Goal: Information Seeking & Learning: Check status

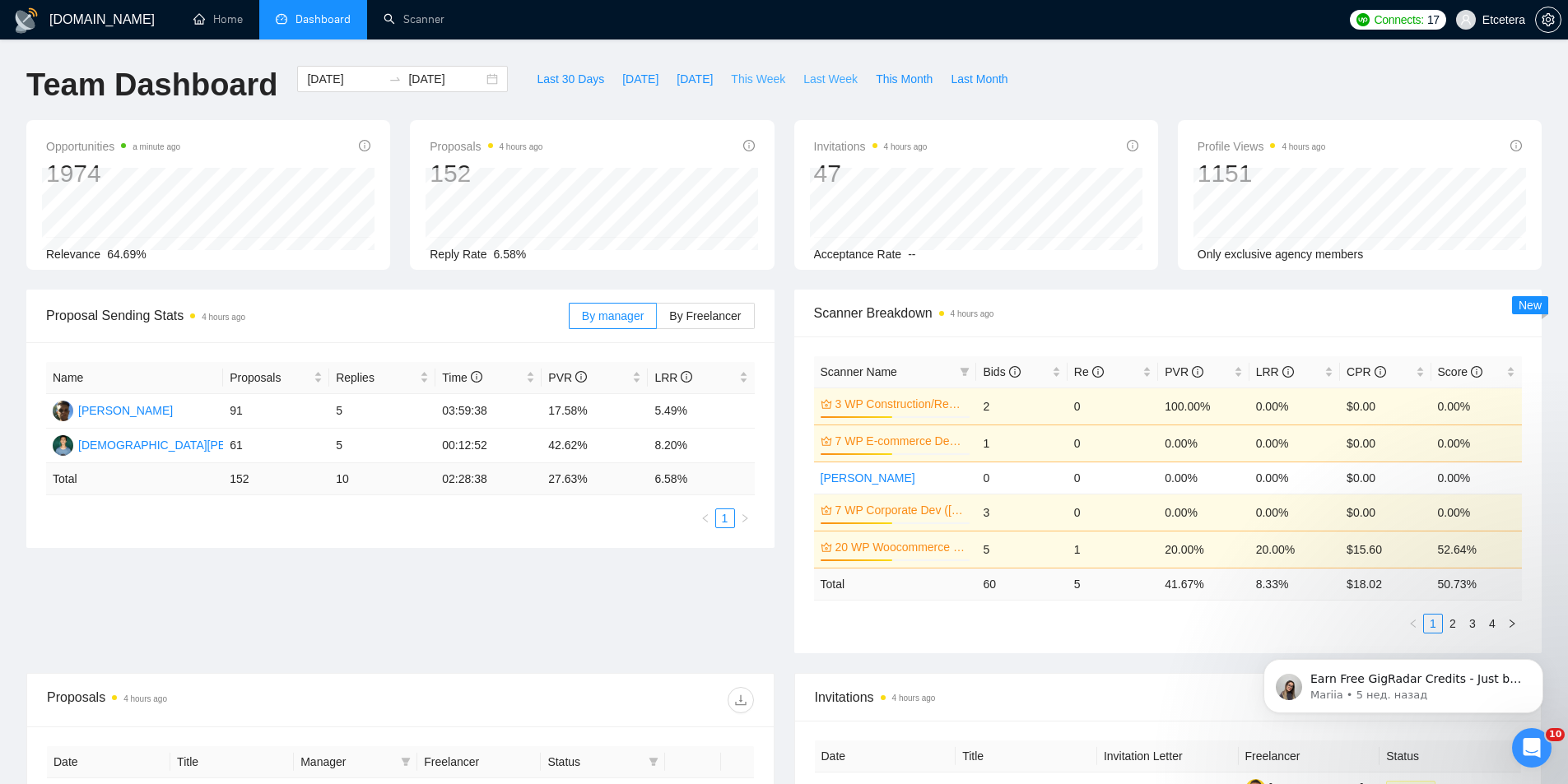
drag, startPoint x: 759, startPoint y: 85, endPoint x: 782, endPoint y: 88, distance: 23.2
click at [759, 85] on span "This Week" at bounding box center [758, 79] width 54 height 18
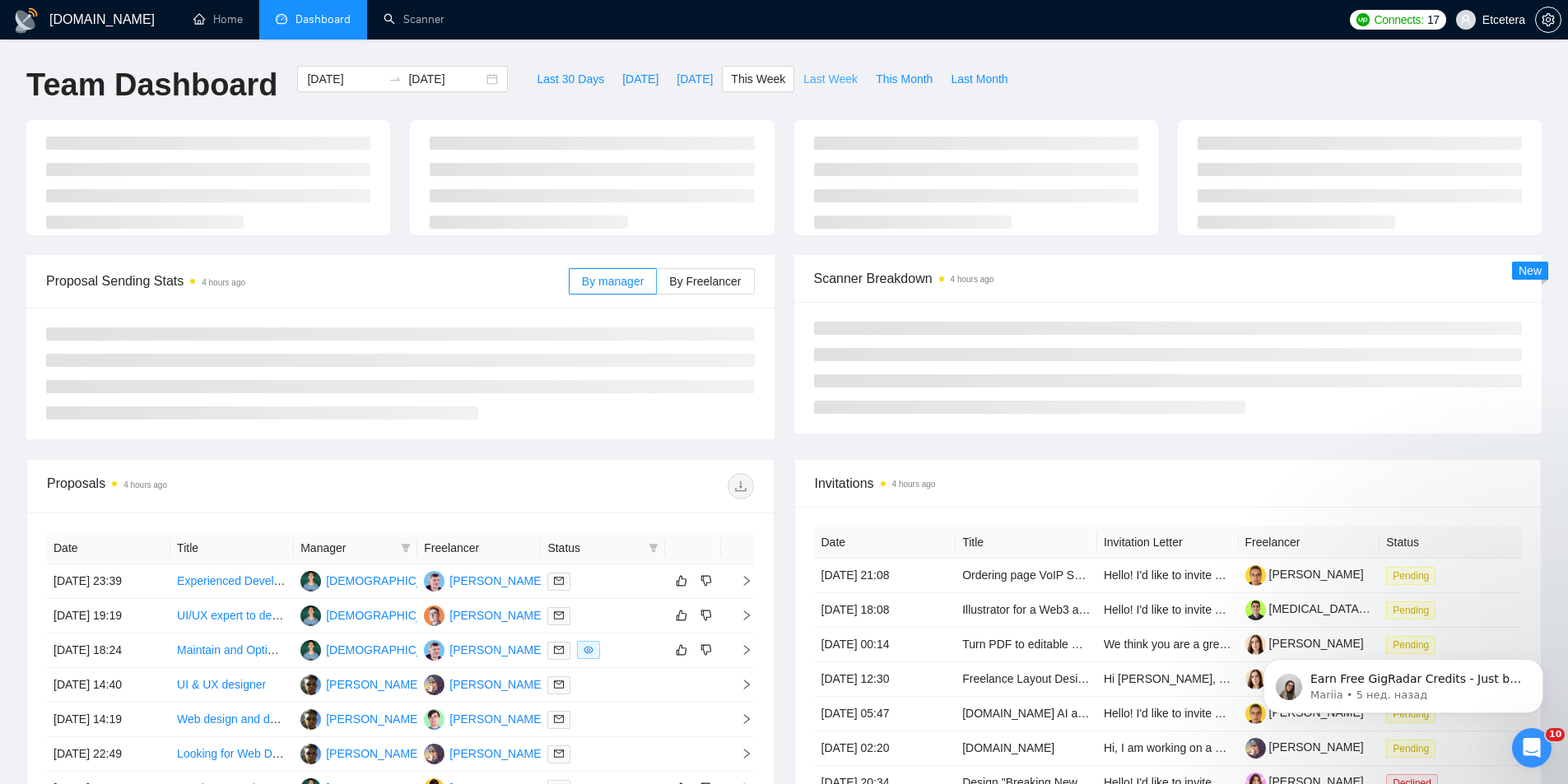
type input "[DATE]"
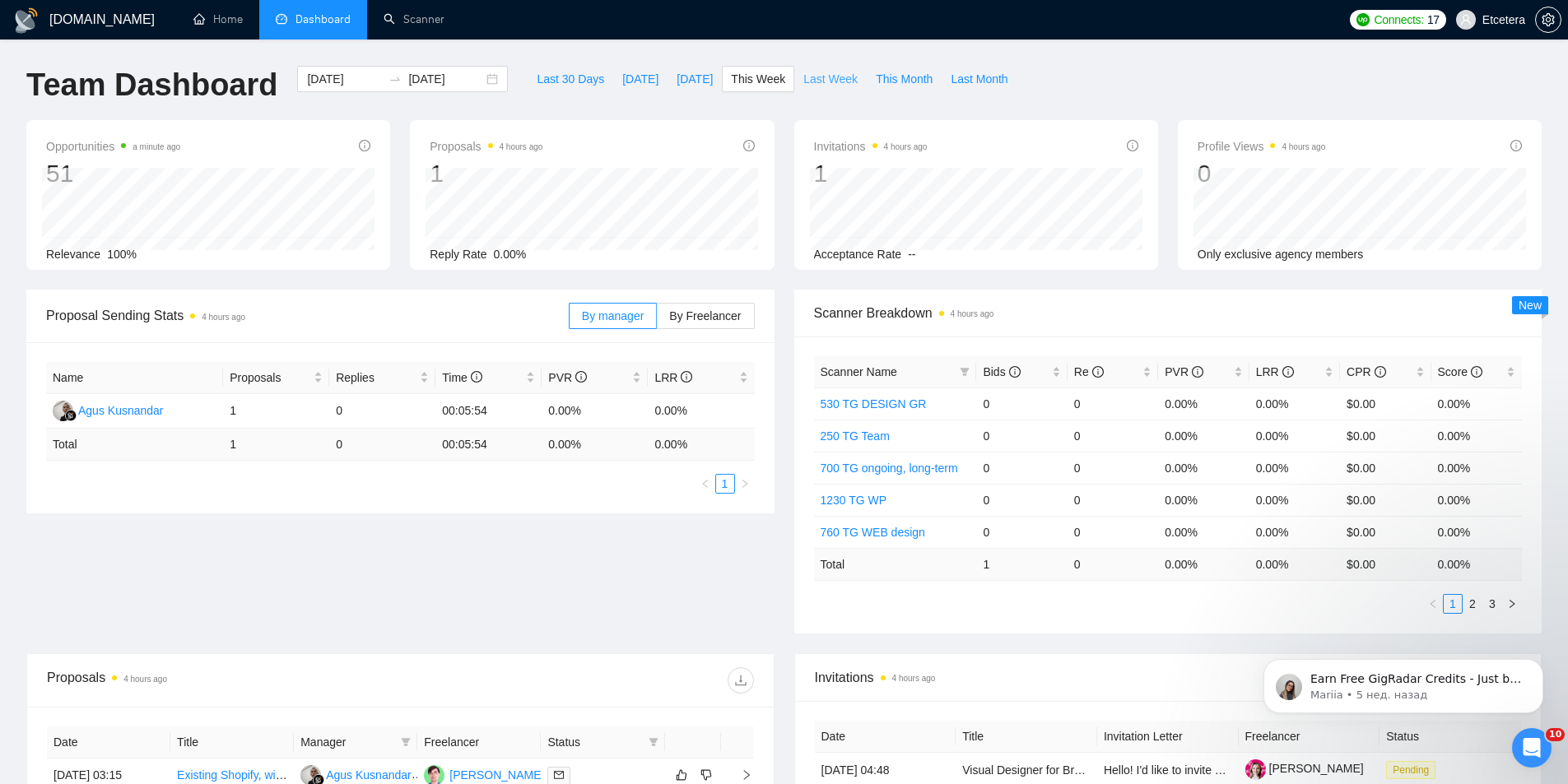
click at [809, 79] on span "Last Week" at bounding box center [830, 79] width 54 height 18
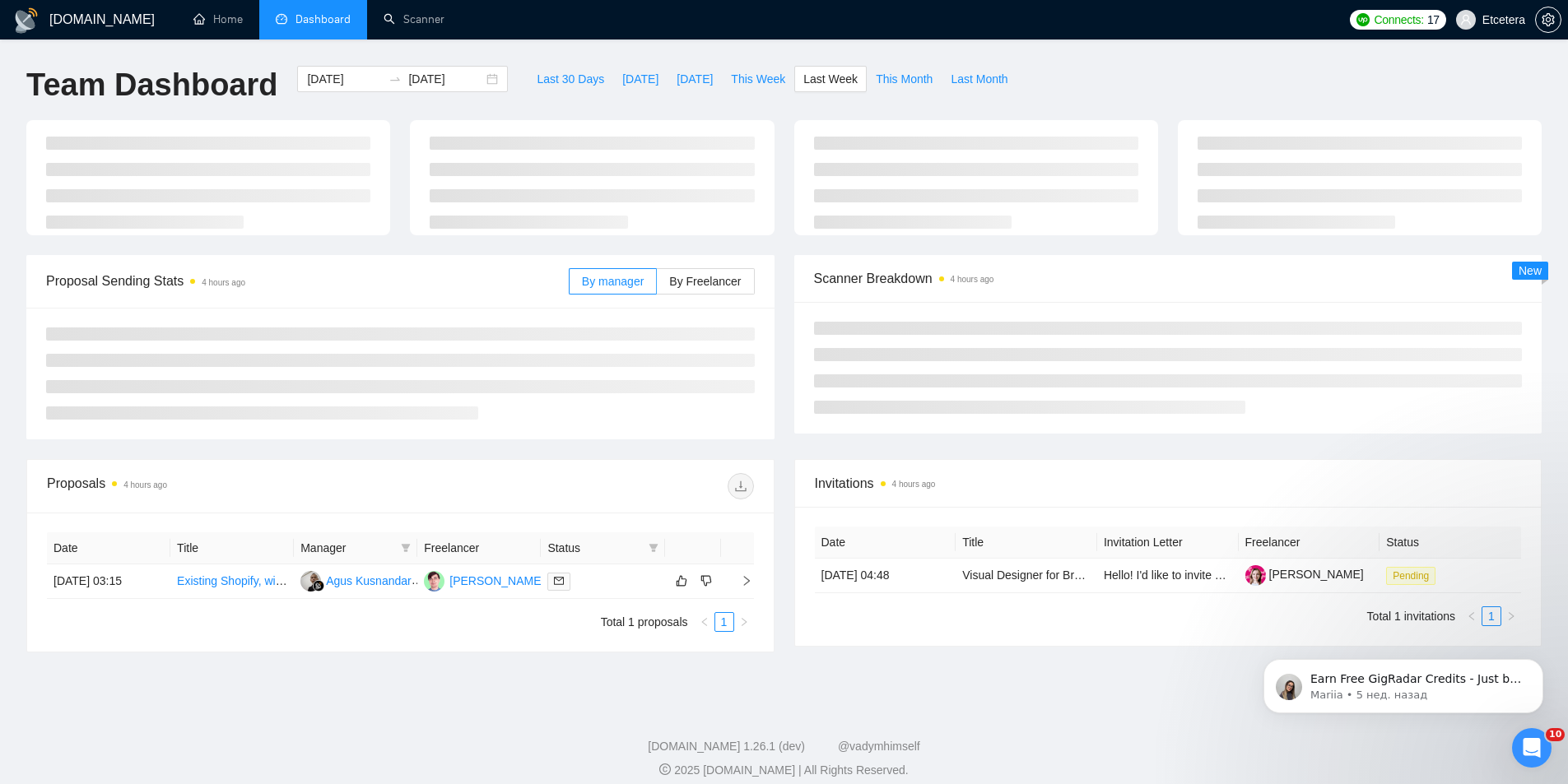
type input "[DATE]"
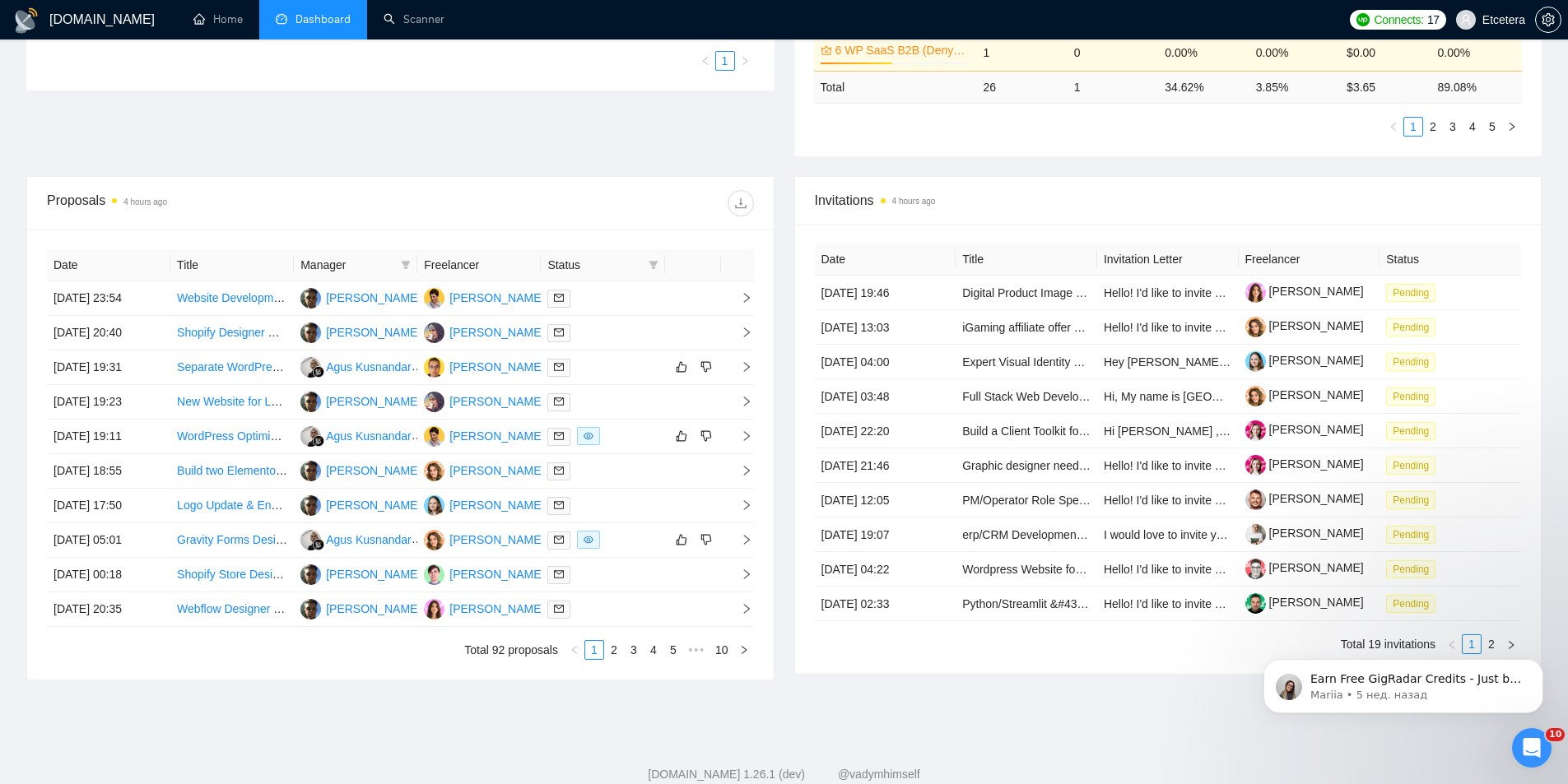
scroll to position [494, 0]
click at [401, 264] on icon "filter" at bounding box center [405, 263] width 10 height 10
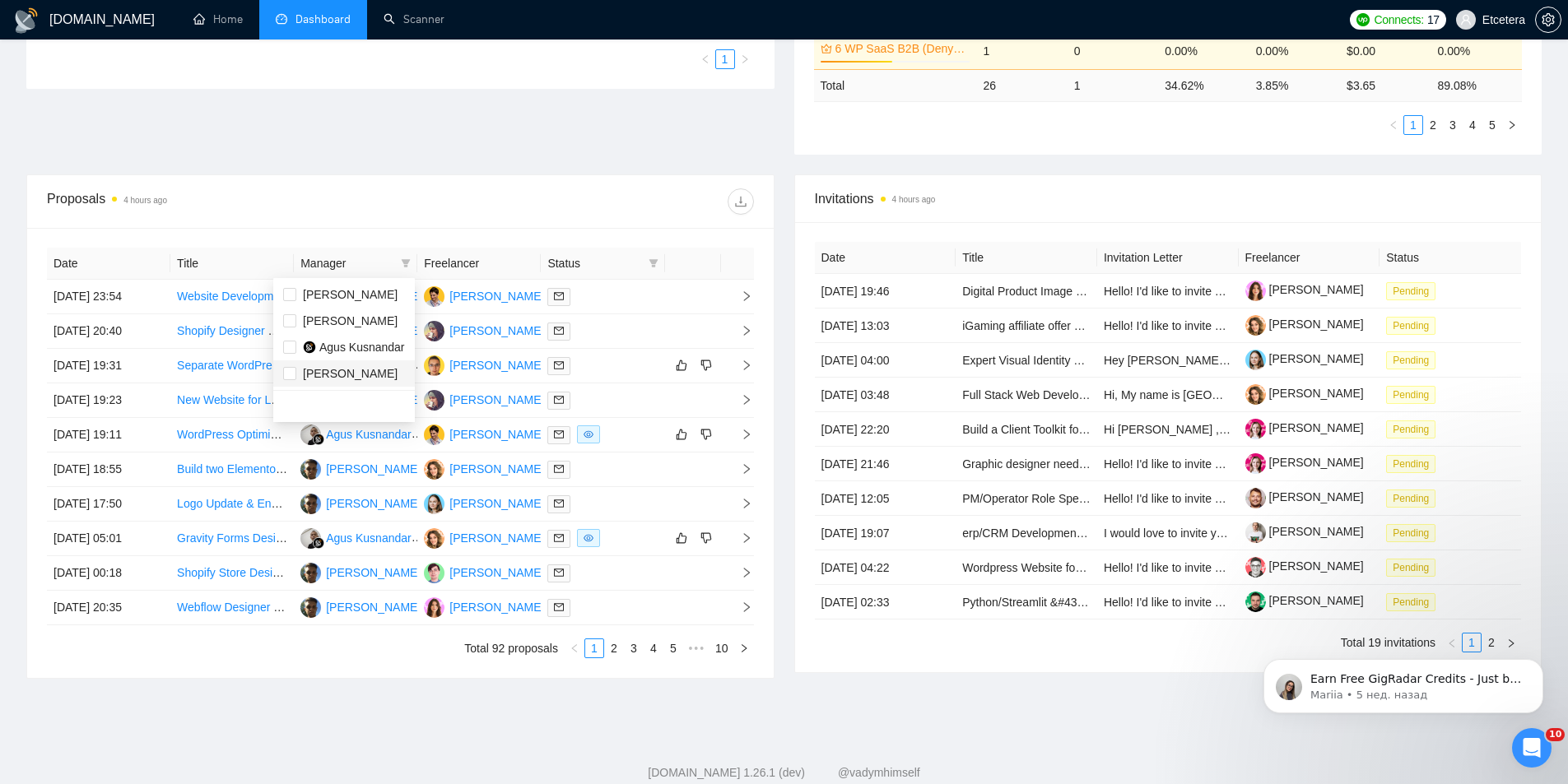
click at [334, 367] on span "[PERSON_NAME]" at bounding box center [350, 373] width 94 height 13
checkbox input "true"
click at [399, 207] on div "Proposals 4 hours ago" at bounding box center [223, 201] width 353 height 26
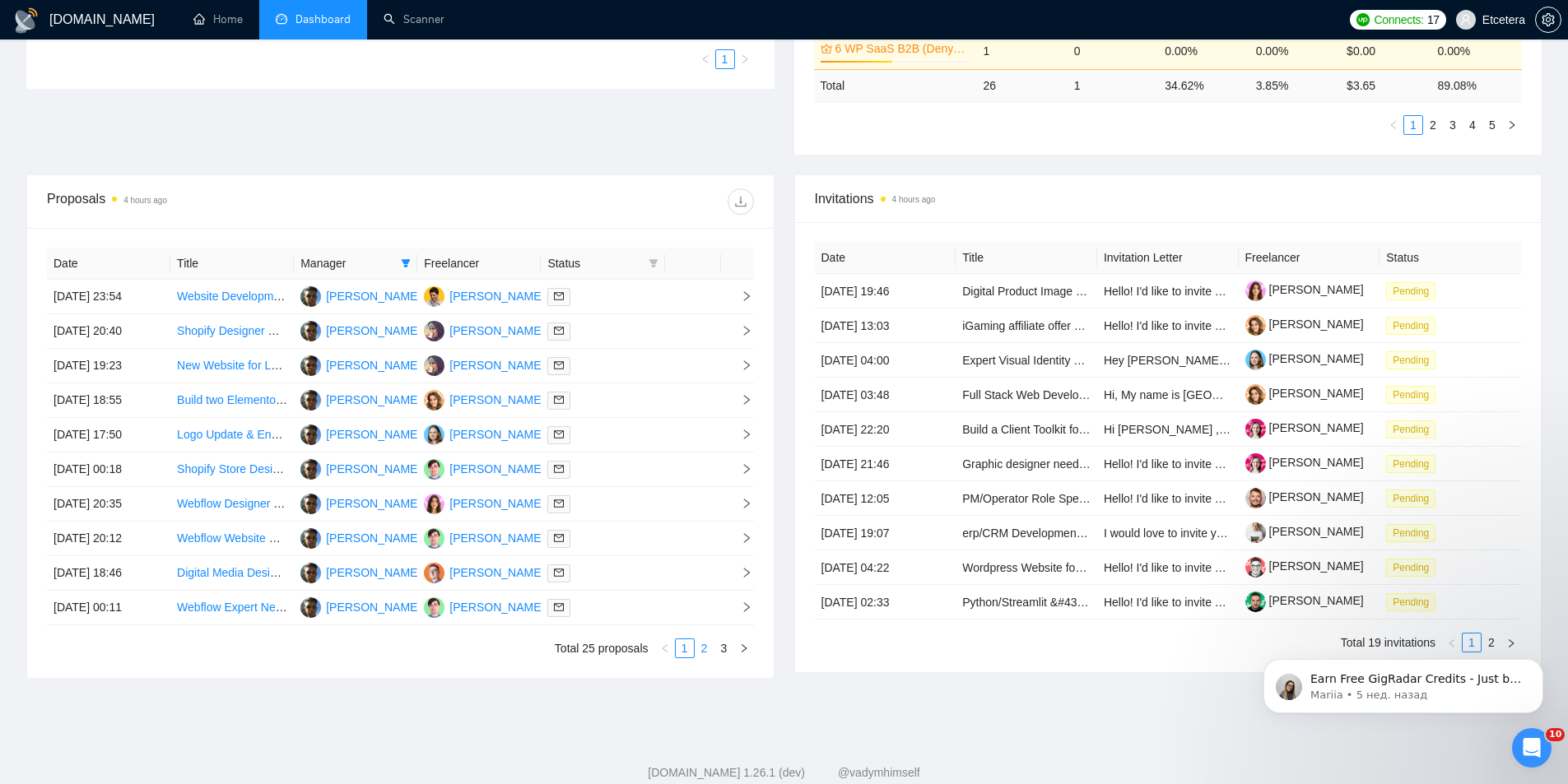
click at [706, 639] on li "2" at bounding box center [704, 648] width 20 height 20
click at [726, 646] on link "3" at bounding box center [723, 647] width 18 height 18
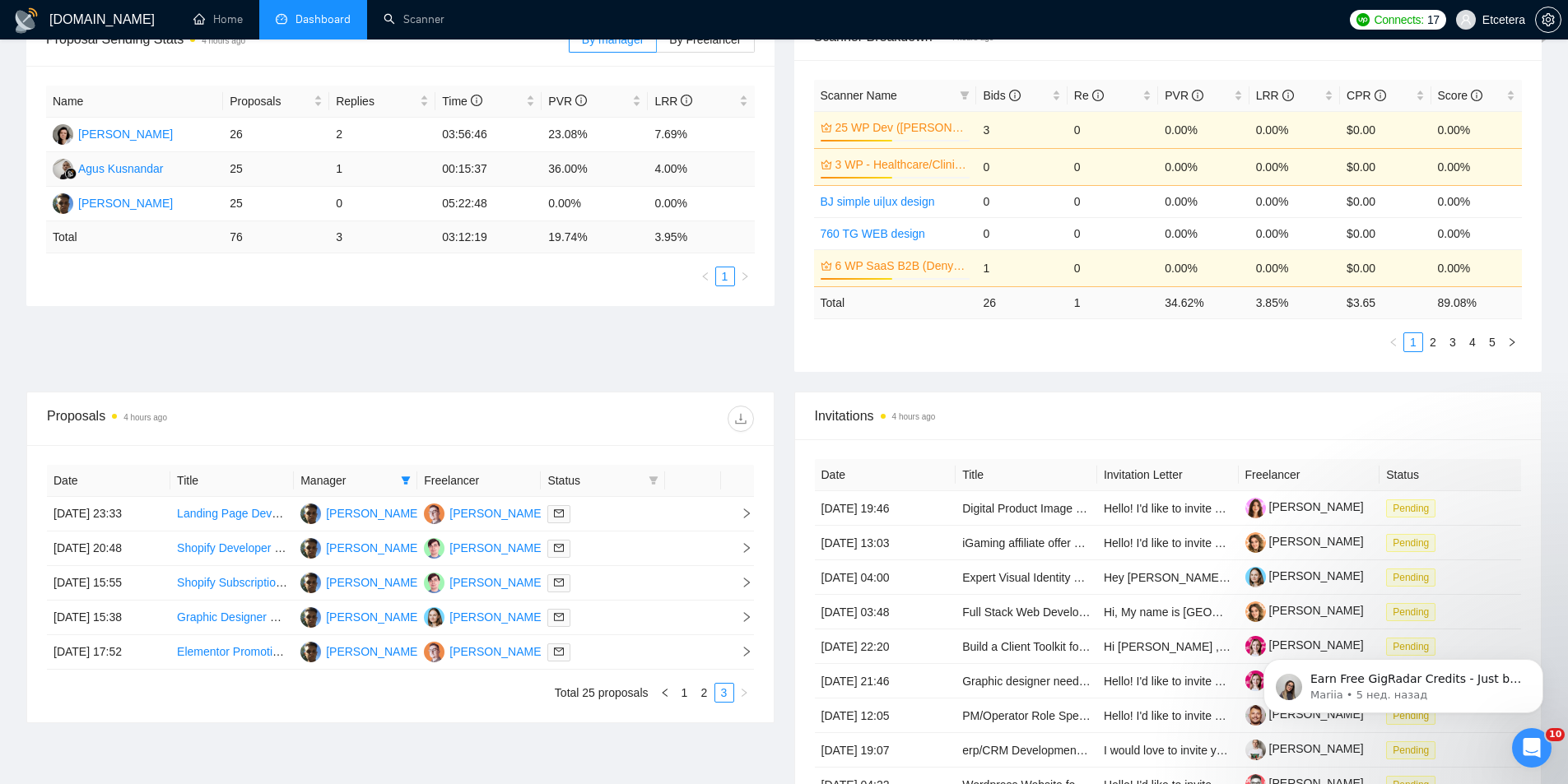
scroll to position [530, 0]
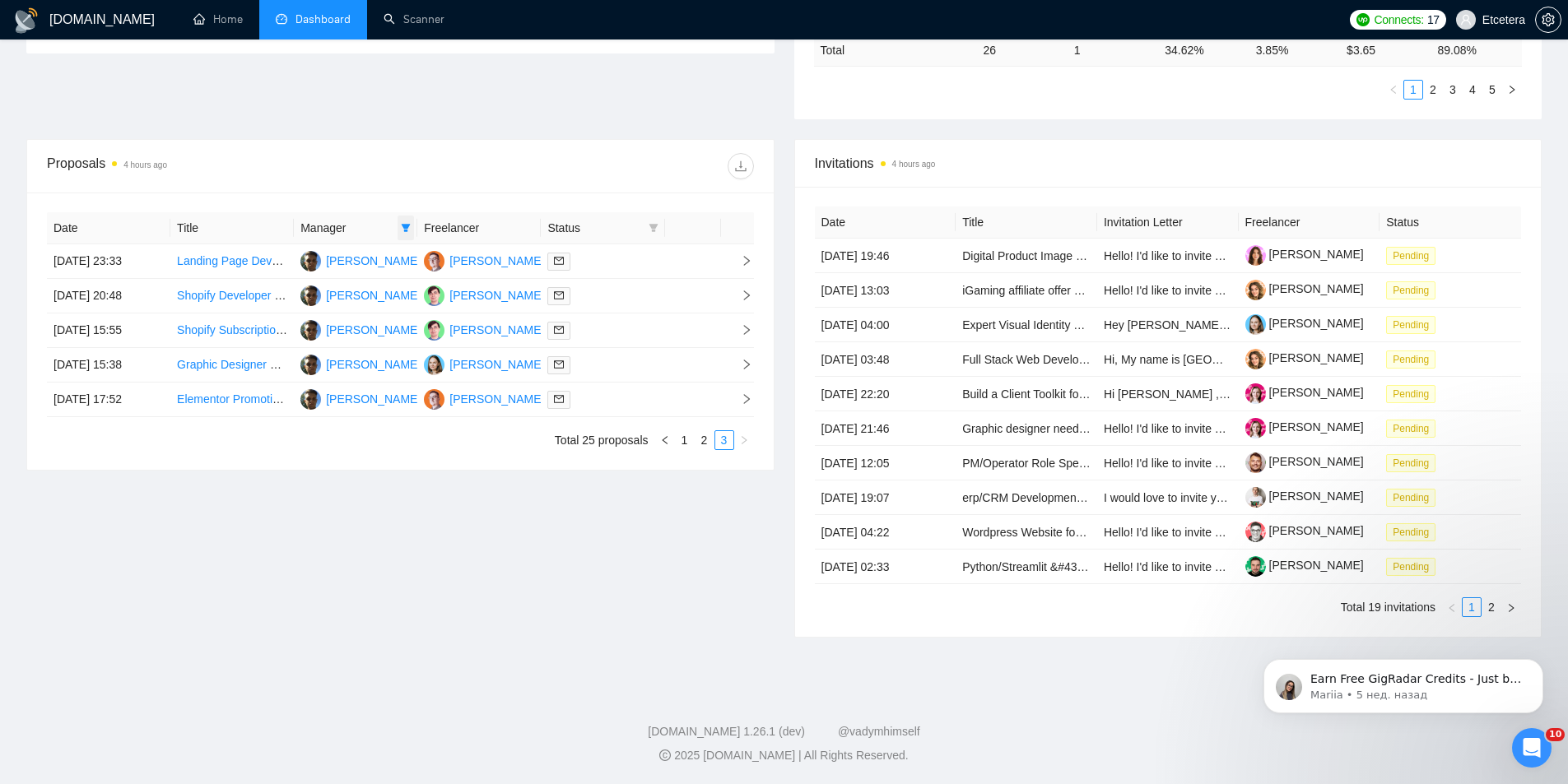
click at [406, 229] on icon "filter" at bounding box center [406, 227] width 9 height 8
click at [331, 307] on span "[PERSON_NAME]" at bounding box center [350, 312] width 94 height 13
checkbox input "true"
click at [314, 327] on li "[PERSON_NAME]" at bounding box center [343, 338] width 141 height 26
checkbox input "false"
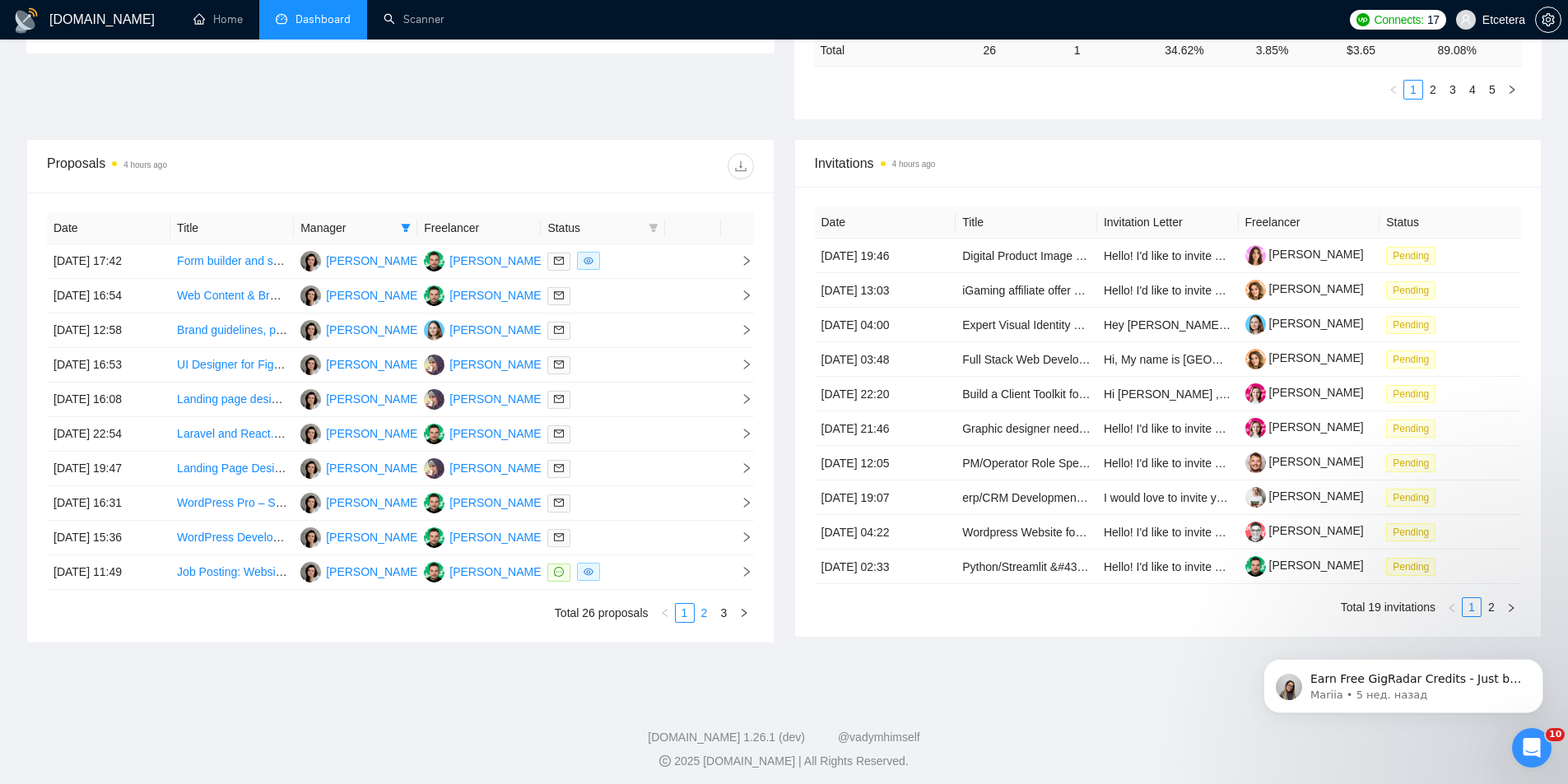
click at [706, 613] on link "2" at bounding box center [704, 613] width 18 height 18
click at [724, 616] on link "3" at bounding box center [723, 613] width 18 height 18
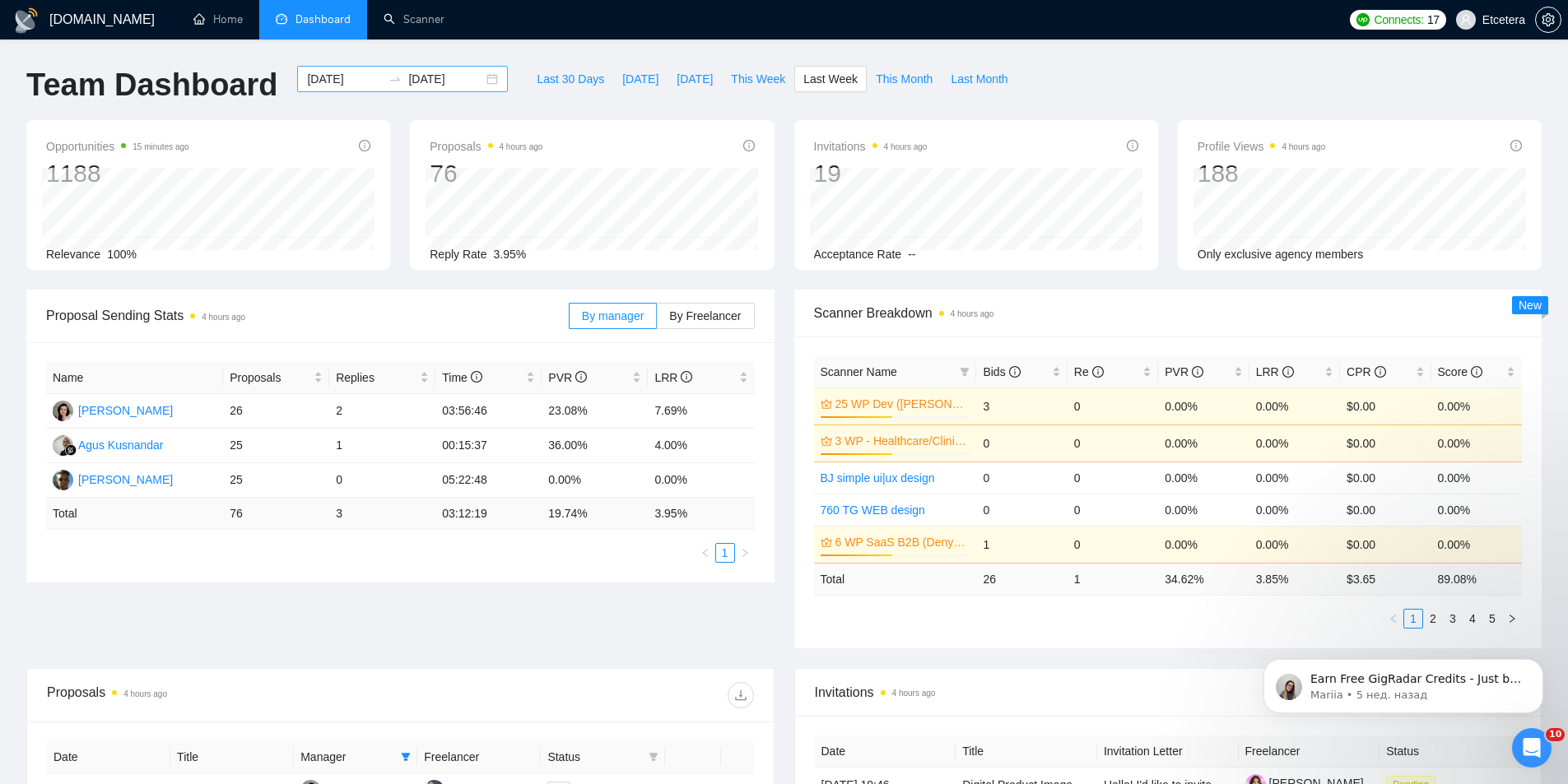
click at [482, 79] on div "[DATE] [DATE]" at bounding box center [402, 79] width 211 height 26
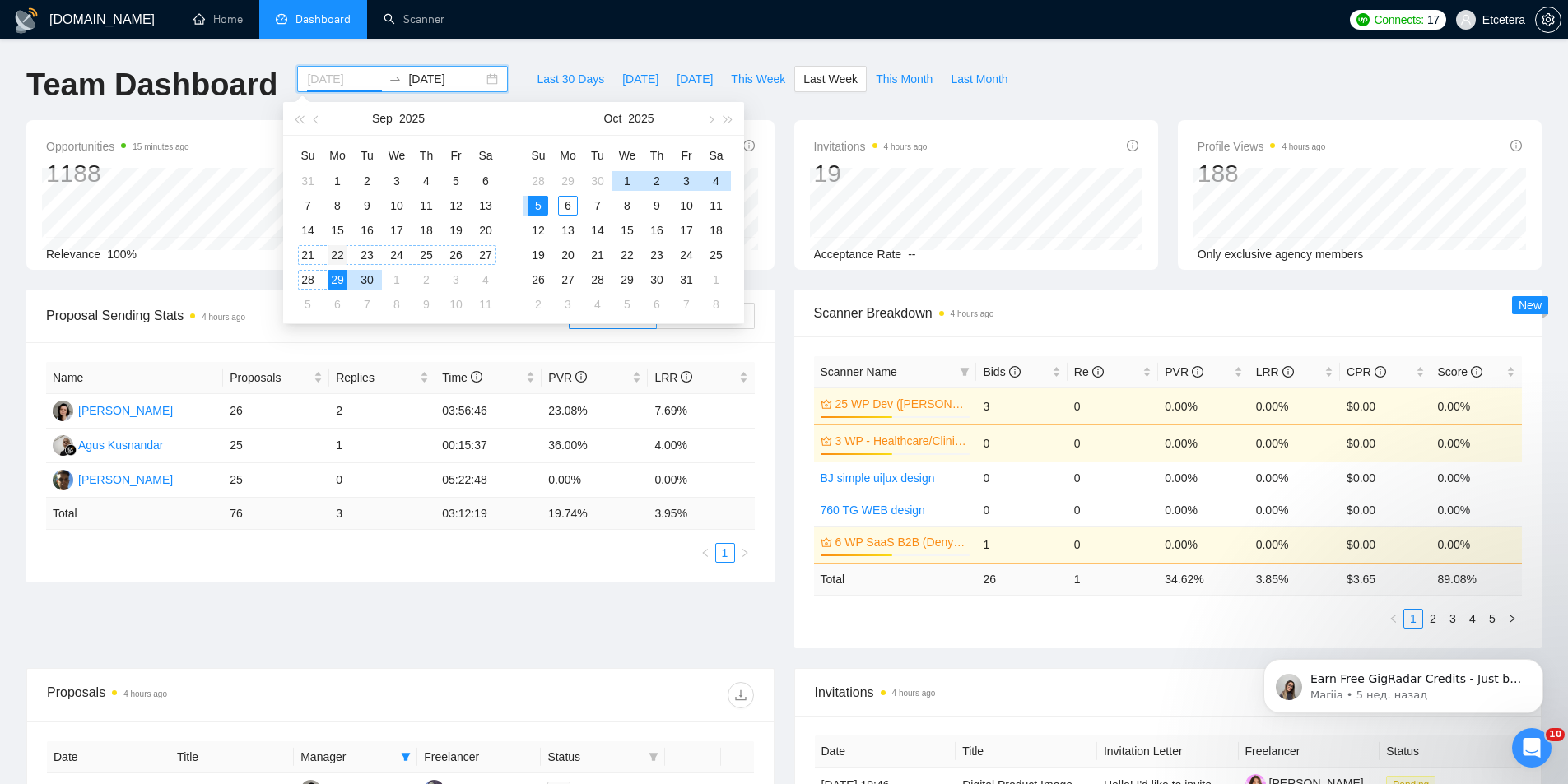
type input "[DATE]"
drag, startPoint x: 339, startPoint y: 256, endPoint x: 326, endPoint y: 268, distance: 17.7
click at [339, 256] on div "22" at bounding box center [337, 254] width 20 height 20
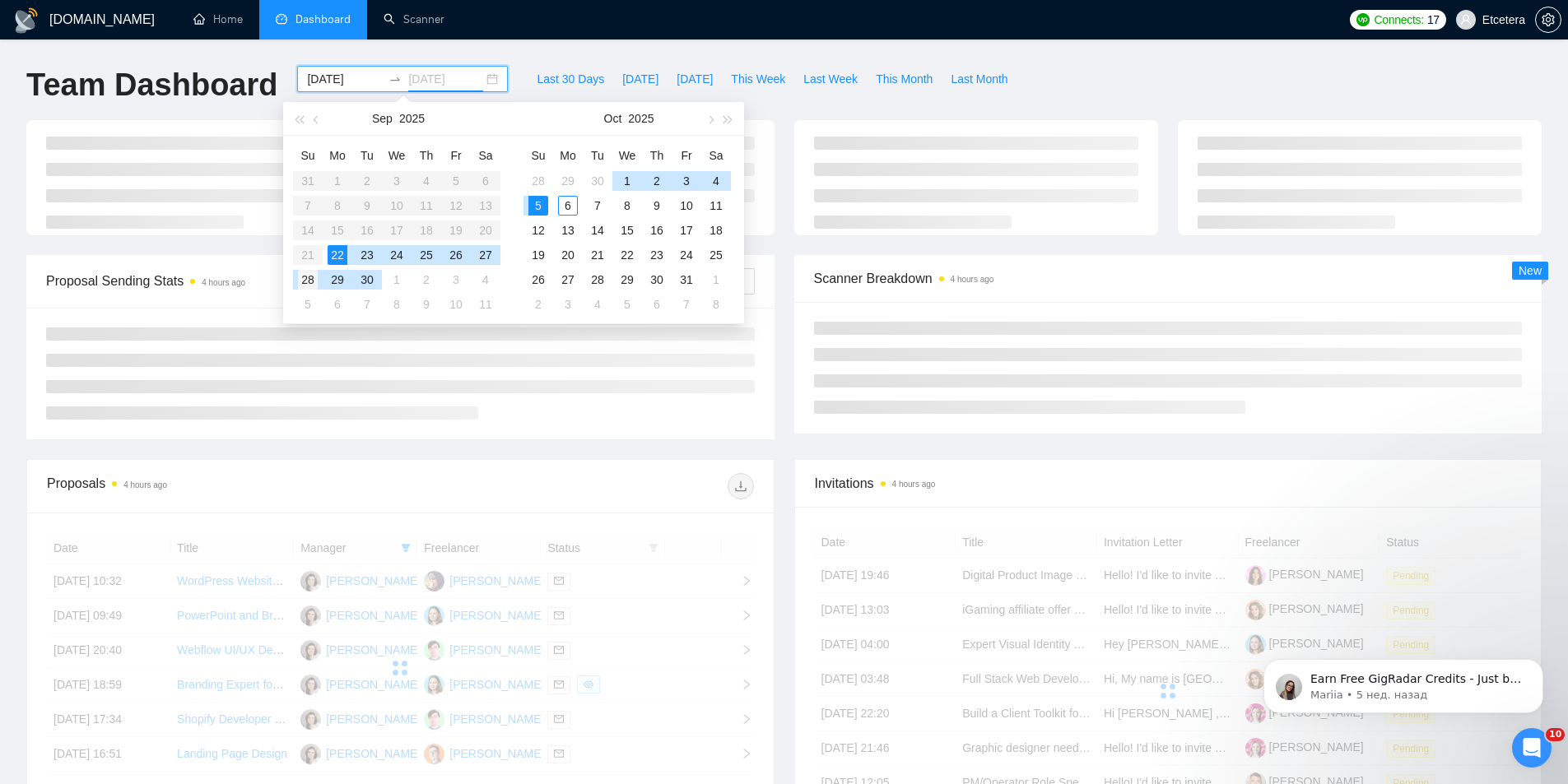
type input "[DATE]"
click at [312, 277] on div "28" at bounding box center [307, 279] width 20 height 20
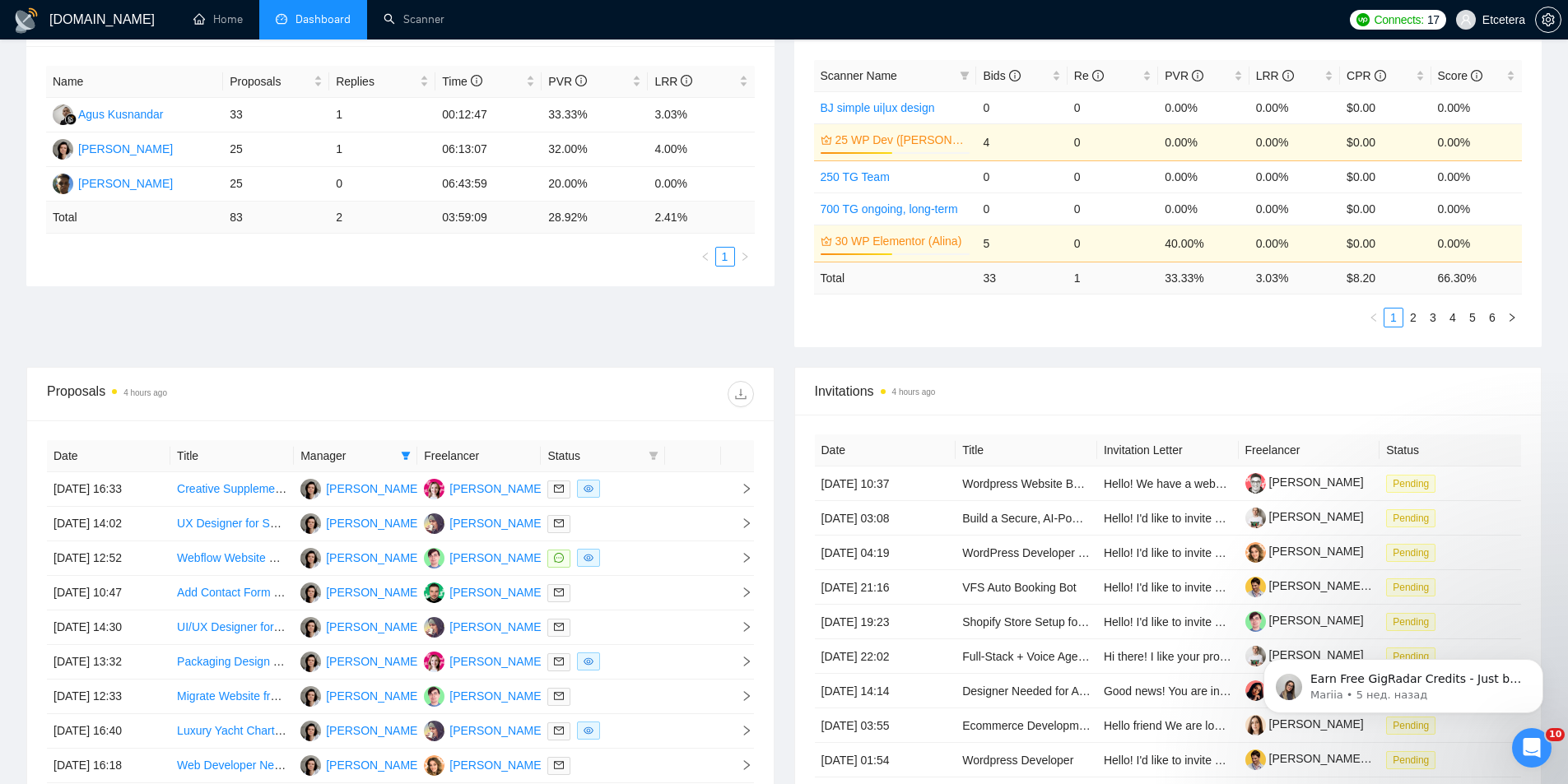
scroll to position [530, 0]
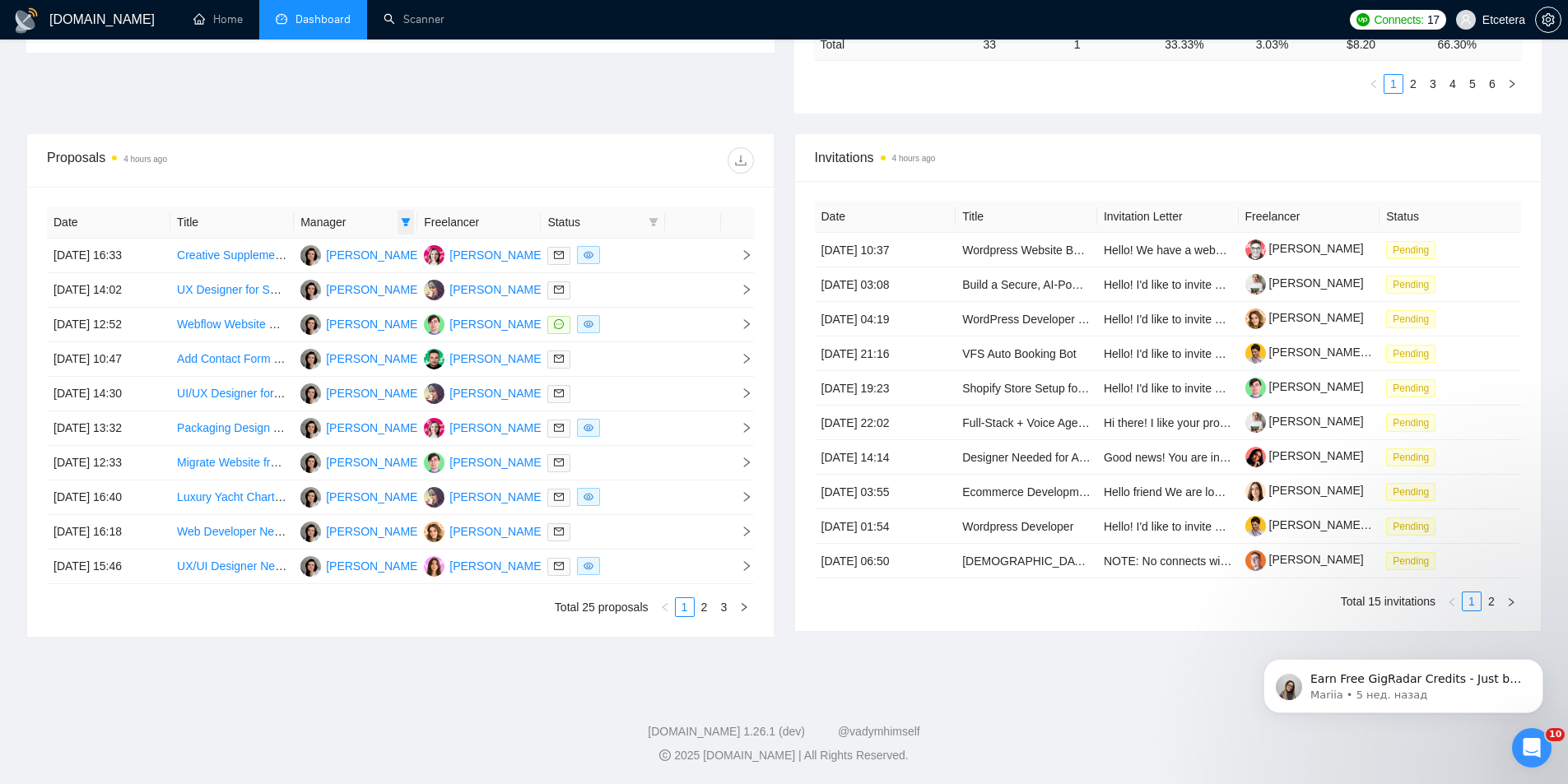
click at [402, 221] on icon "filter" at bounding box center [405, 222] width 10 height 10
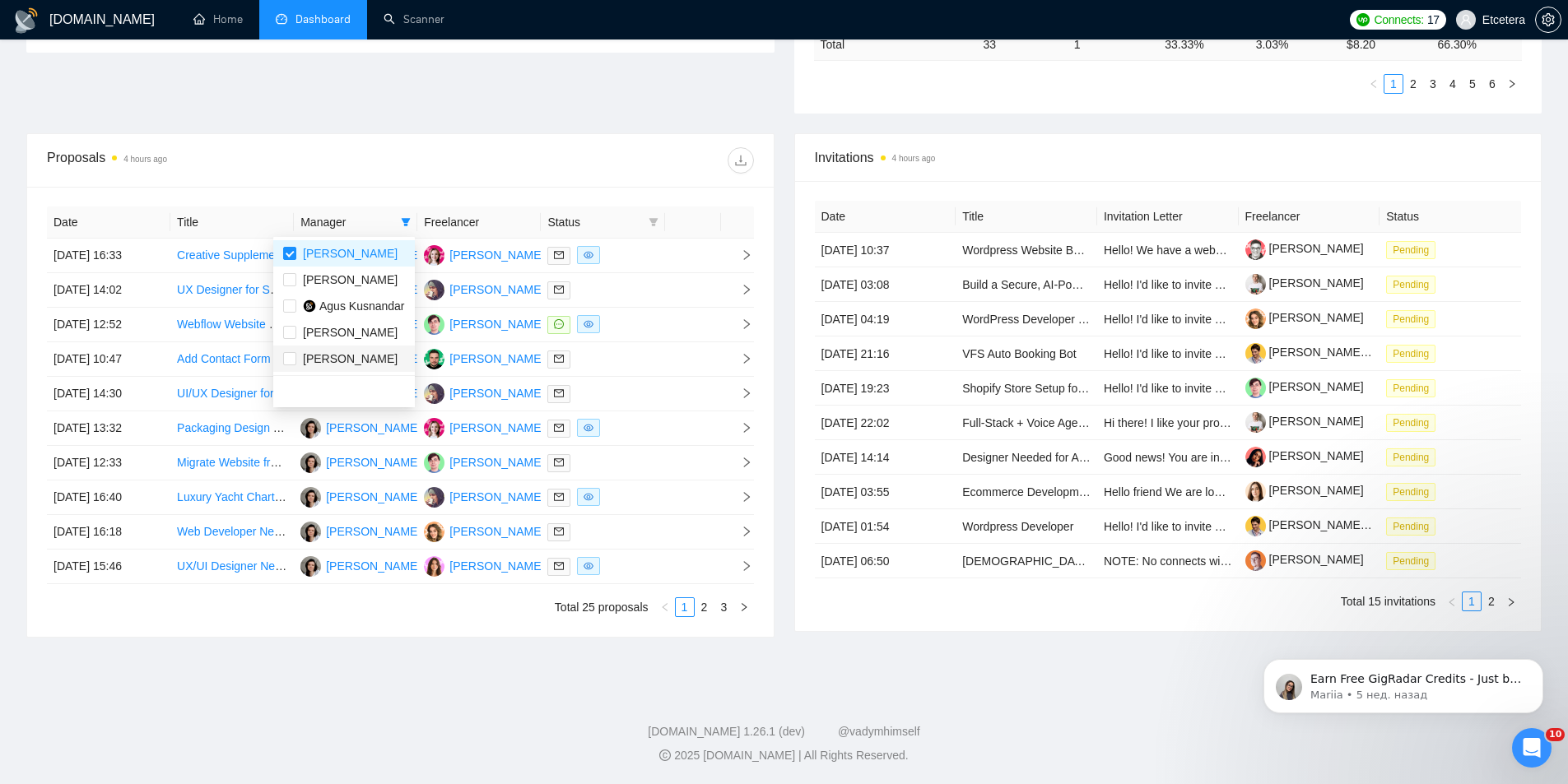
click at [338, 352] on span "[PERSON_NAME]" at bounding box center [350, 358] width 94 height 13
checkbox input "true"
click at [335, 249] on span "[PERSON_NAME]" at bounding box center [350, 254] width 94 height 13
checkbox input "false"
click at [373, 170] on div "Proposals 4 hours ago" at bounding box center [223, 160] width 353 height 26
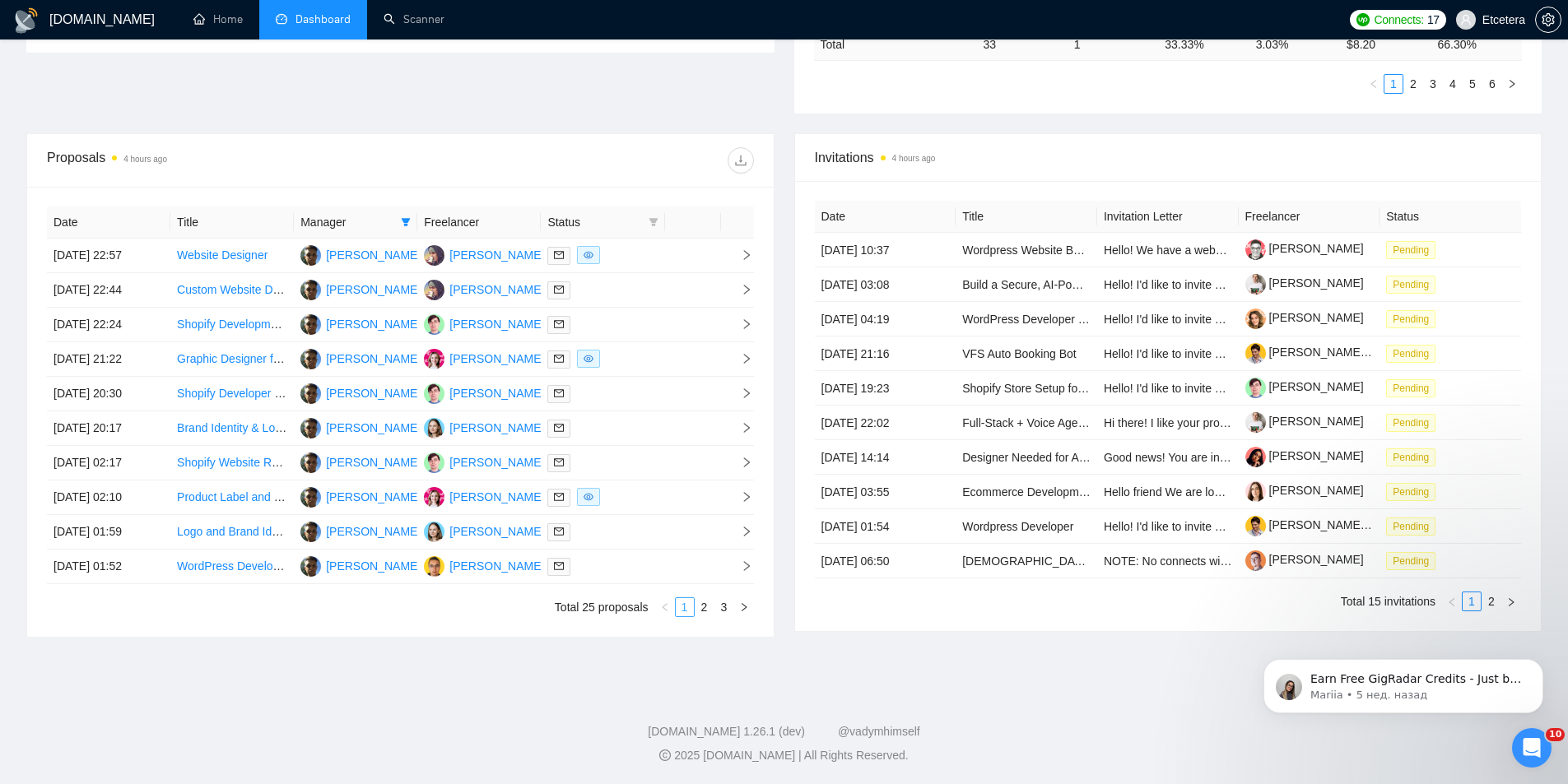
drag, startPoint x: 702, startPoint y: 616, endPoint x: 692, endPoint y: 608, distance: 12.8
click at [703, 616] on link "2" at bounding box center [704, 606] width 18 height 18
click at [724, 601] on link "3" at bounding box center [723, 606] width 18 height 18
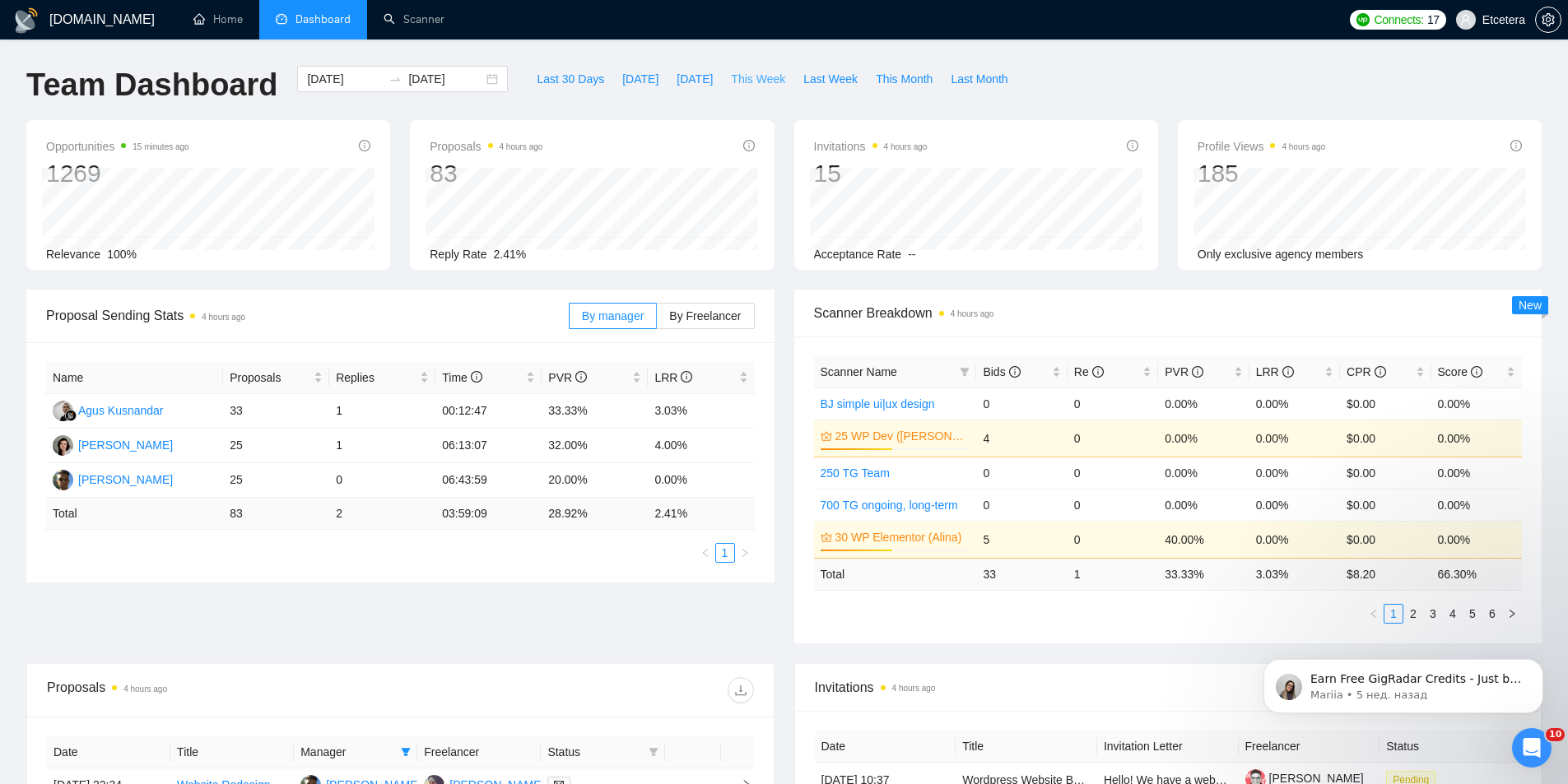
click at [742, 87] on span "This Week" at bounding box center [758, 79] width 54 height 18
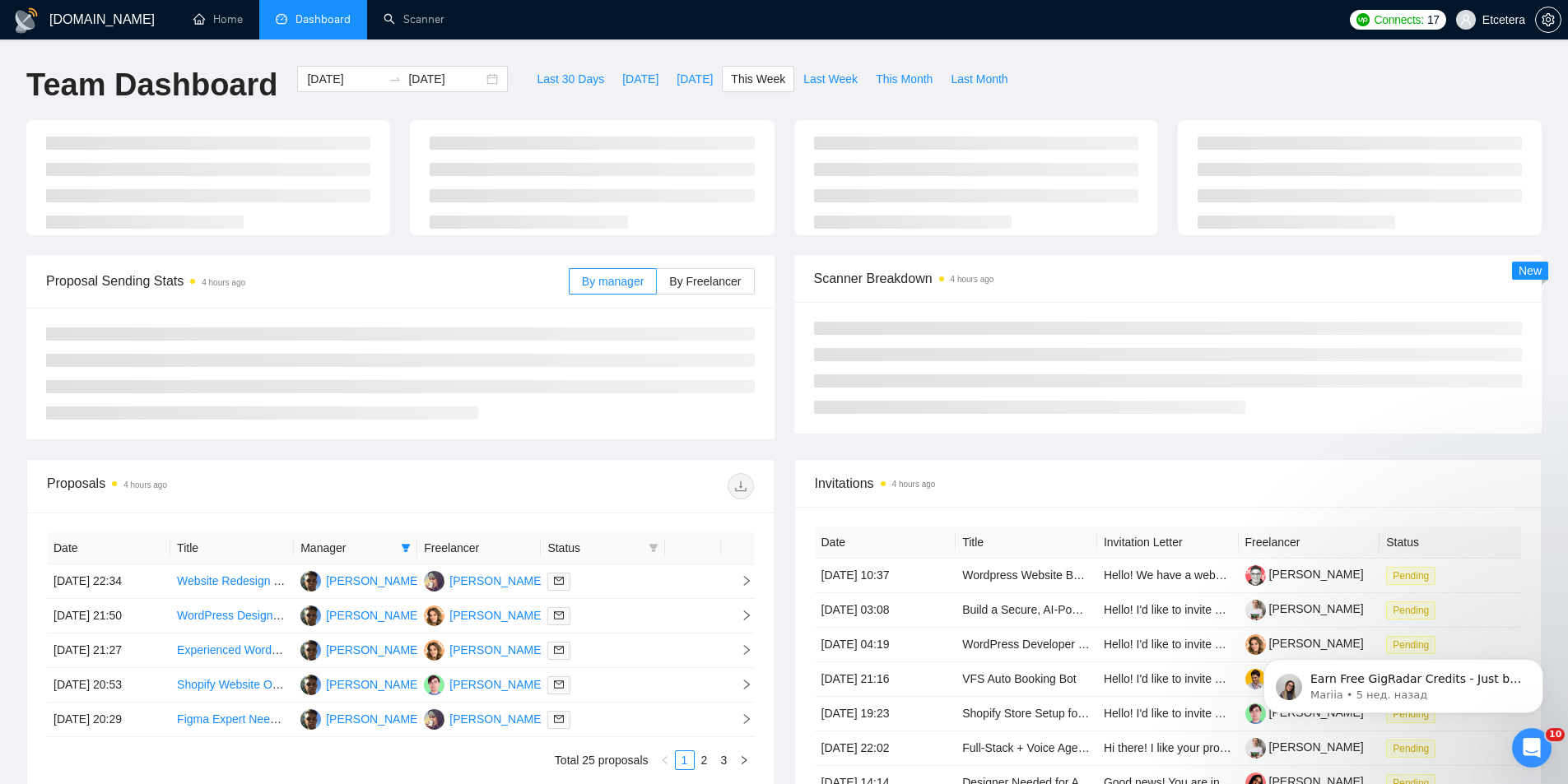
type input "[DATE]"
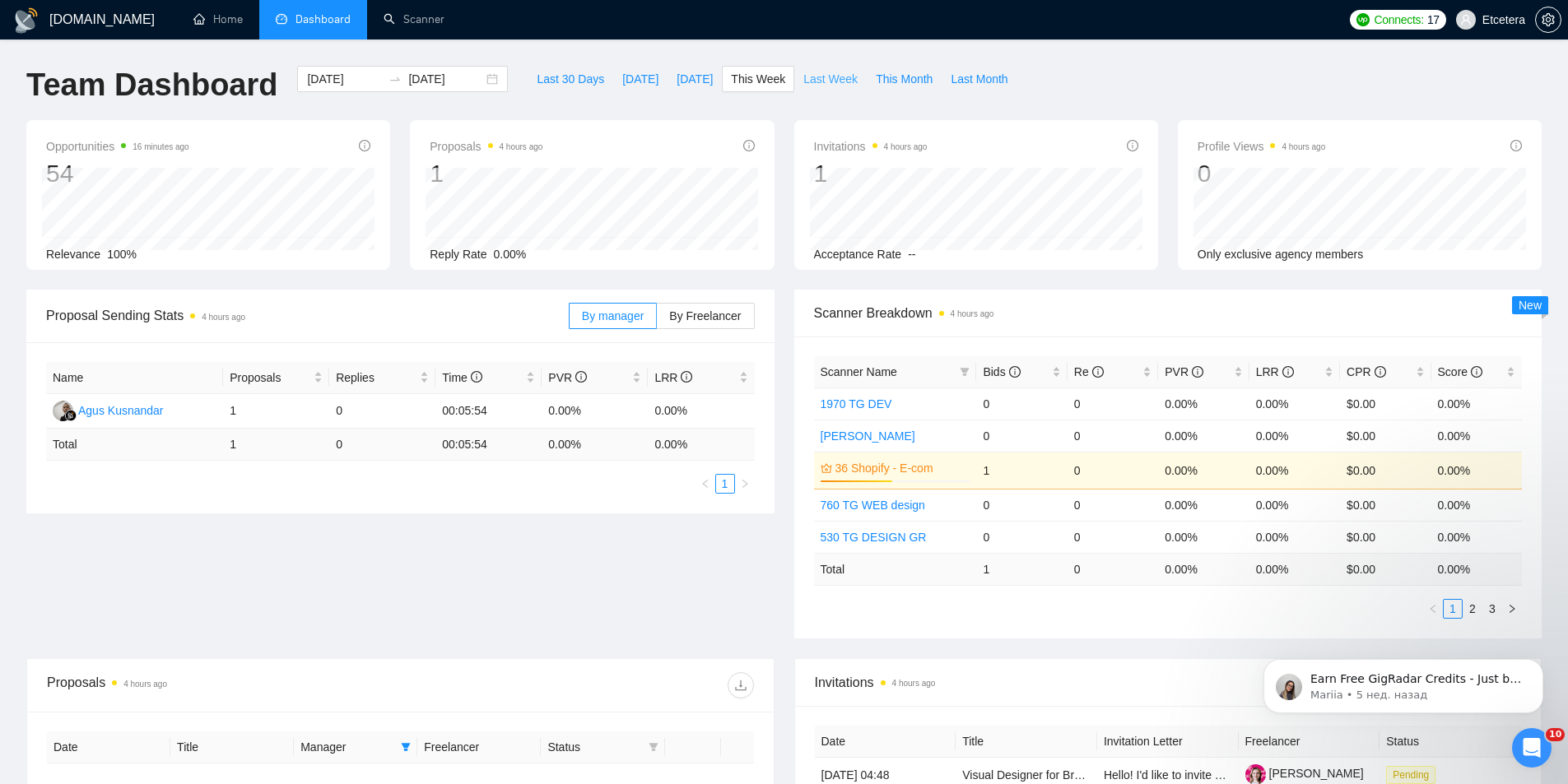
click at [813, 69] on button "Last Week" at bounding box center [830, 79] width 72 height 26
type input "[DATE]"
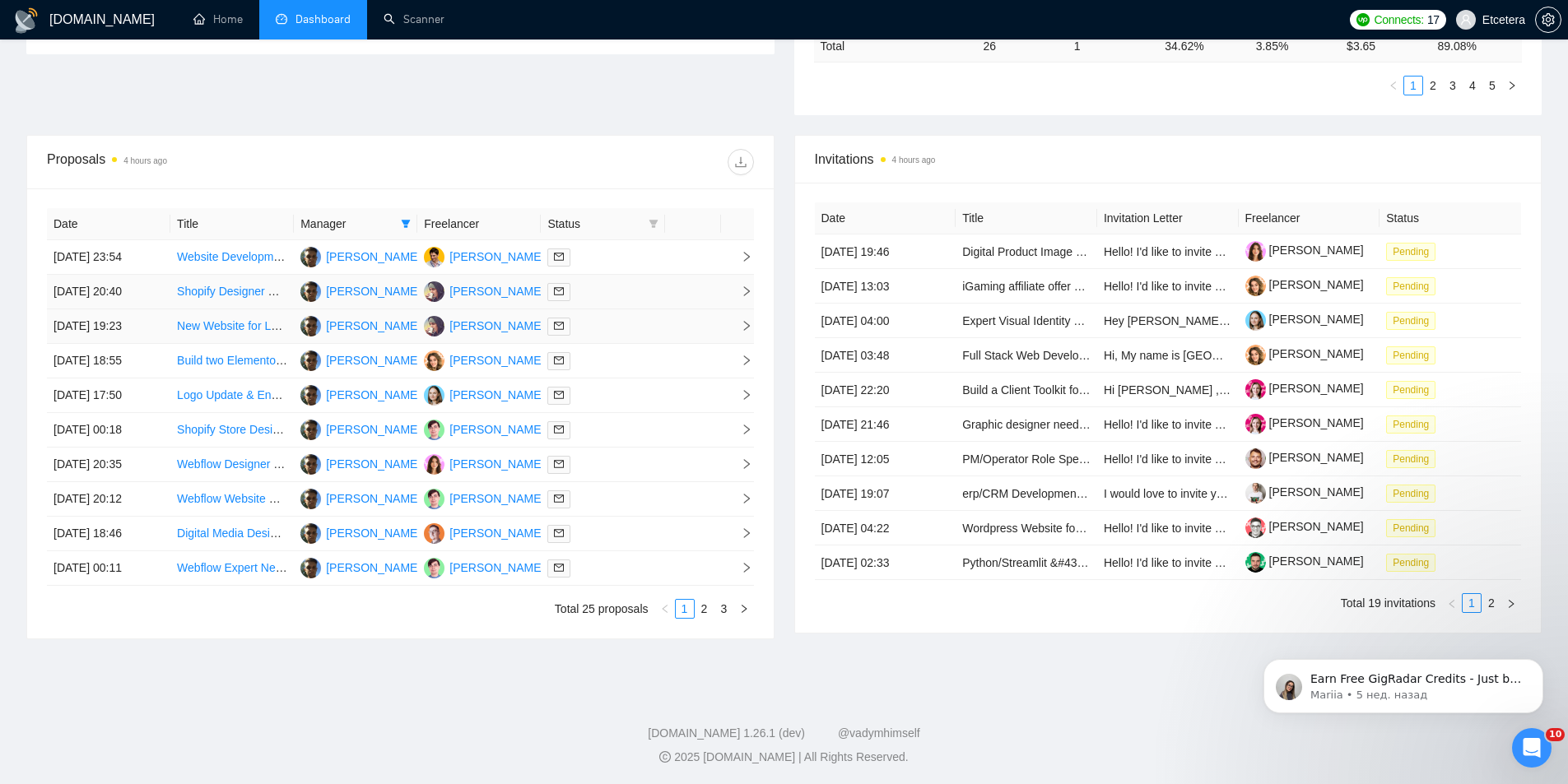
scroll to position [530, 0]
click at [410, 224] on icon "filter" at bounding box center [405, 222] width 10 height 10
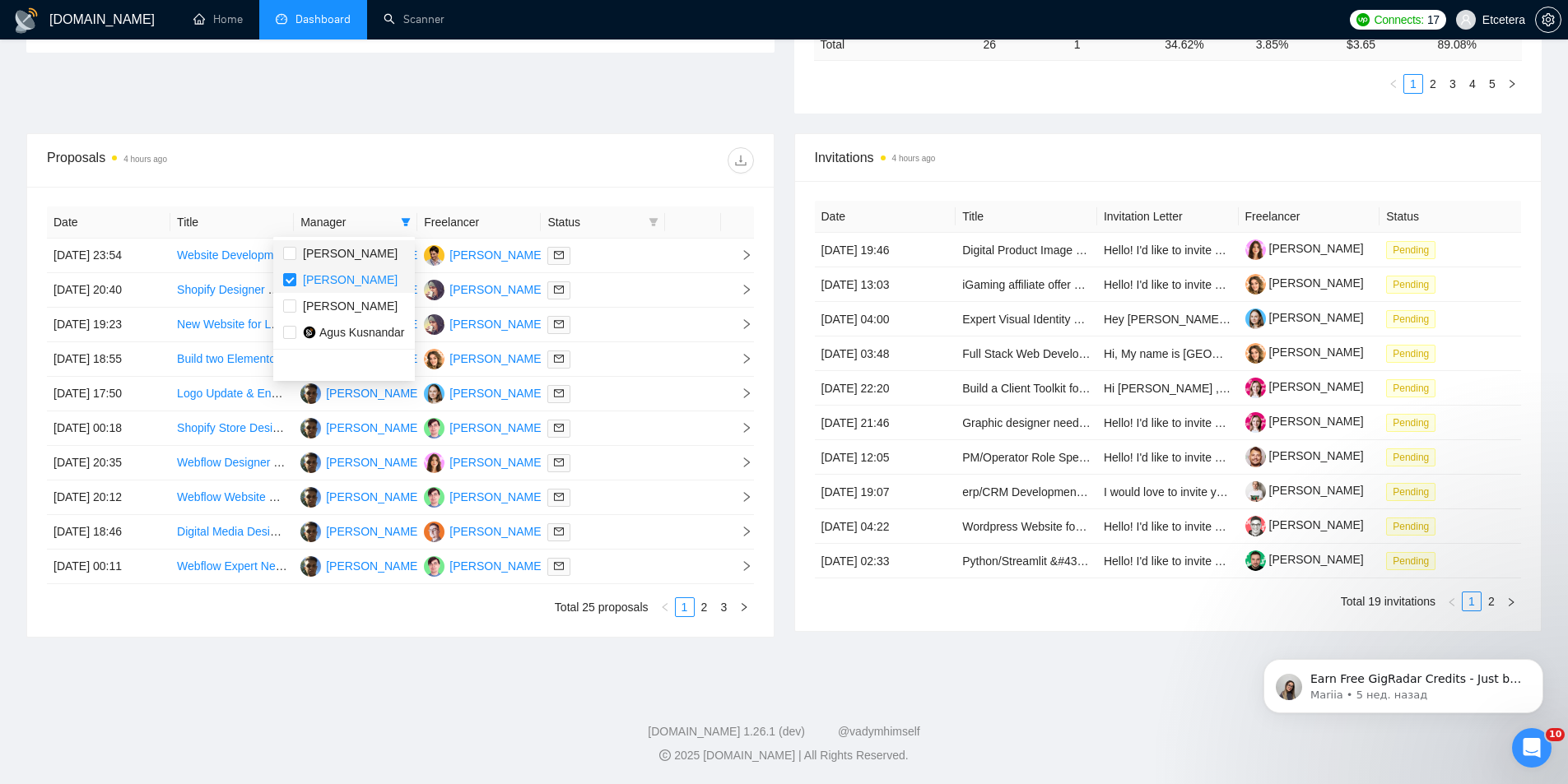
click at [352, 256] on span "[PERSON_NAME]" at bounding box center [350, 254] width 94 height 13
checkbox input "true"
click at [348, 278] on span "[PERSON_NAME]" at bounding box center [350, 280] width 94 height 13
checkbox input "false"
click at [398, 191] on div "Date Title Manager Freelancer Status [DATE] 23:54 Website Development for Babys…" at bounding box center [400, 412] width 747 height 450
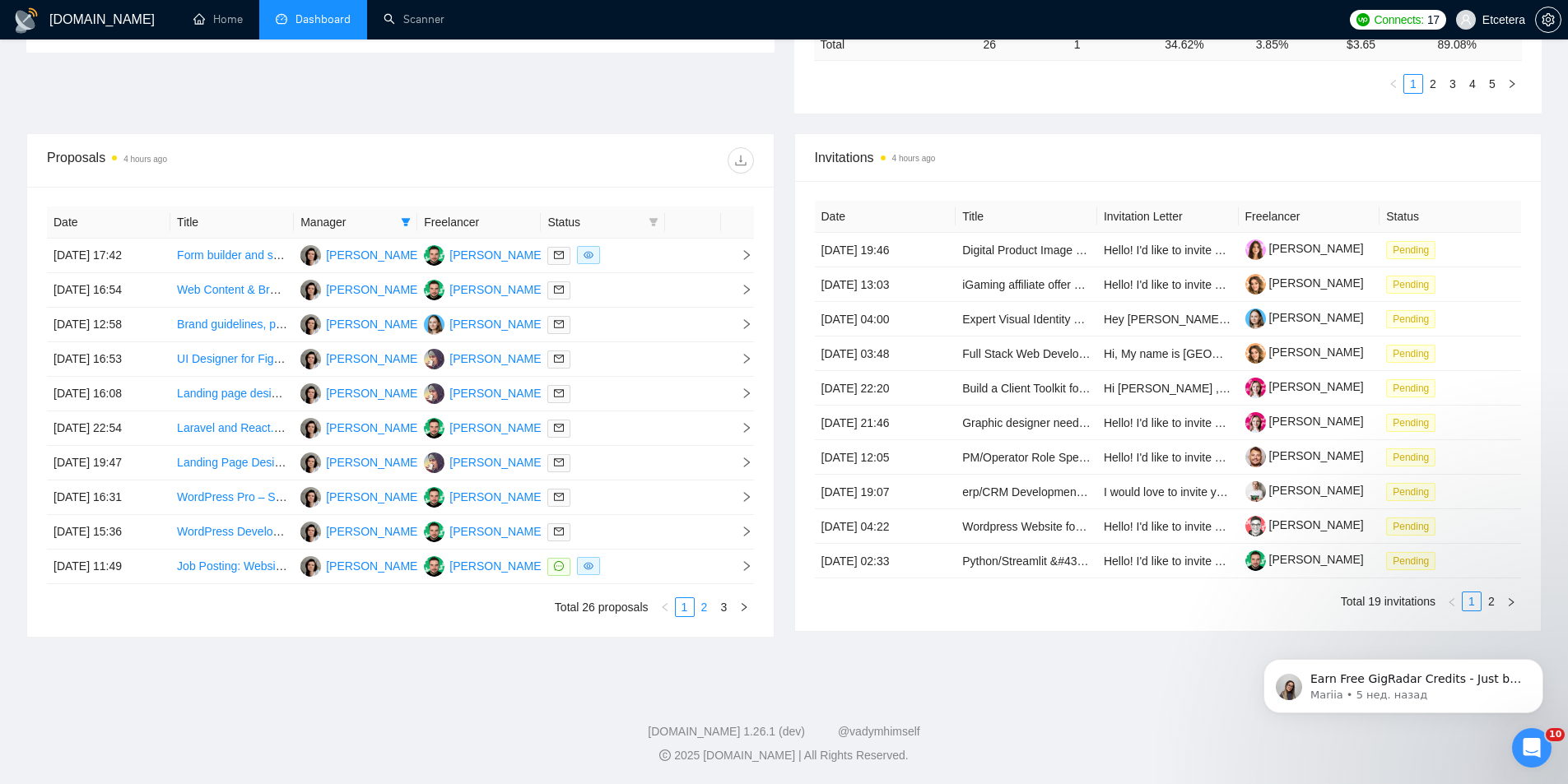
click at [707, 607] on link "2" at bounding box center [704, 606] width 18 height 18
click at [720, 612] on link "3" at bounding box center [723, 606] width 18 height 18
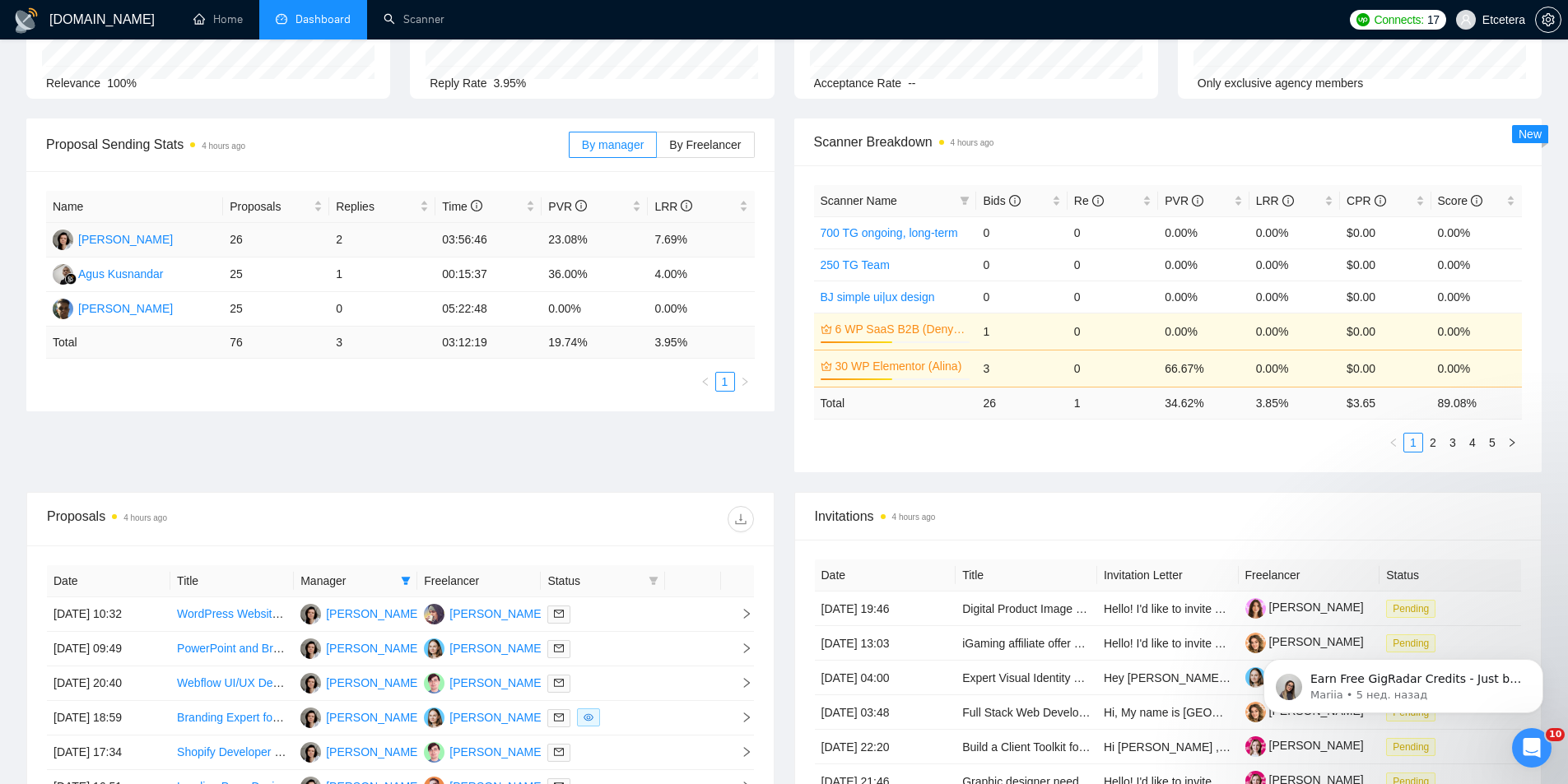
scroll to position [277, 0]
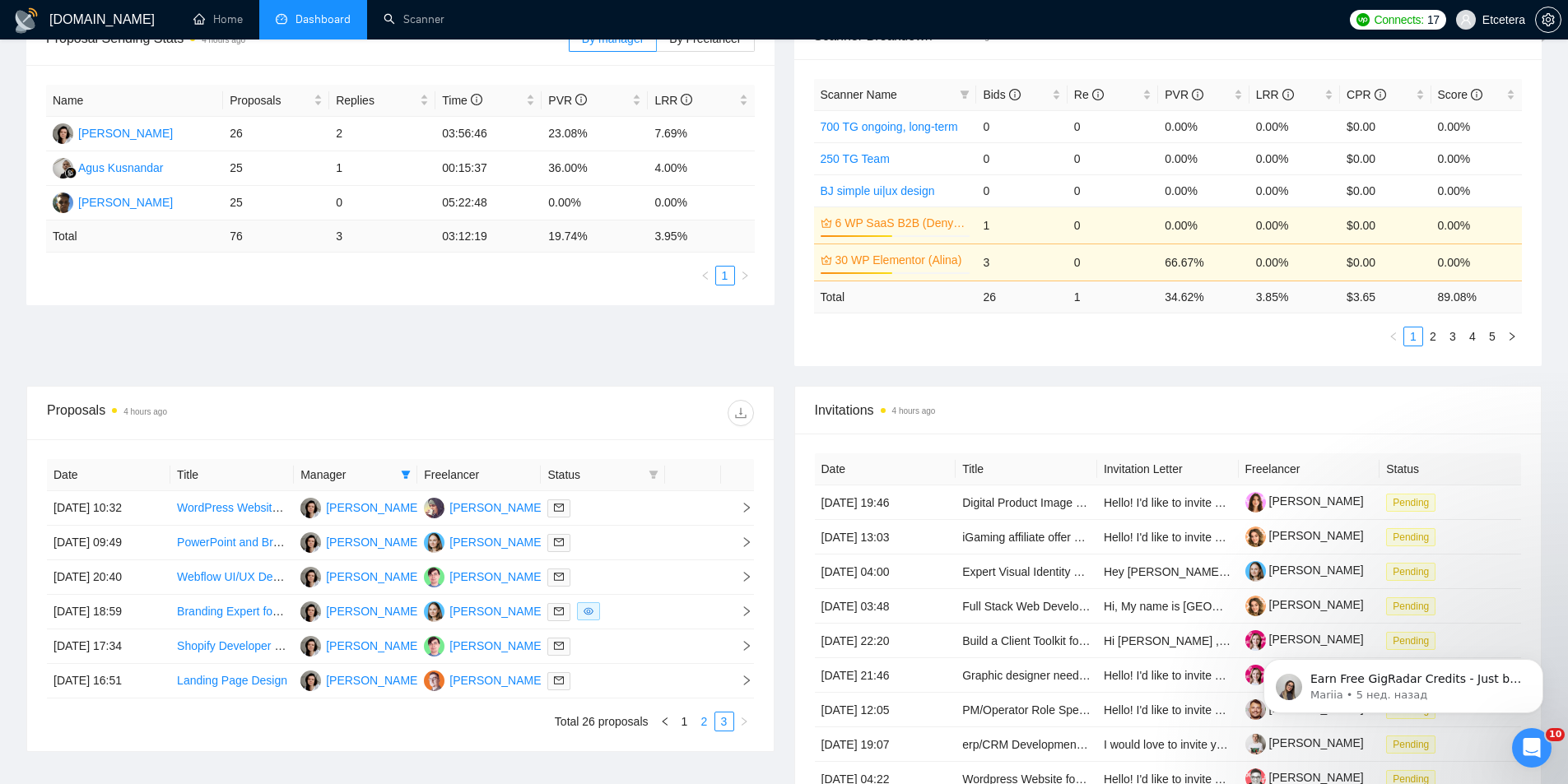
click at [699, 719] on link "2" at bounding box center [704, 721] width 18 height 18
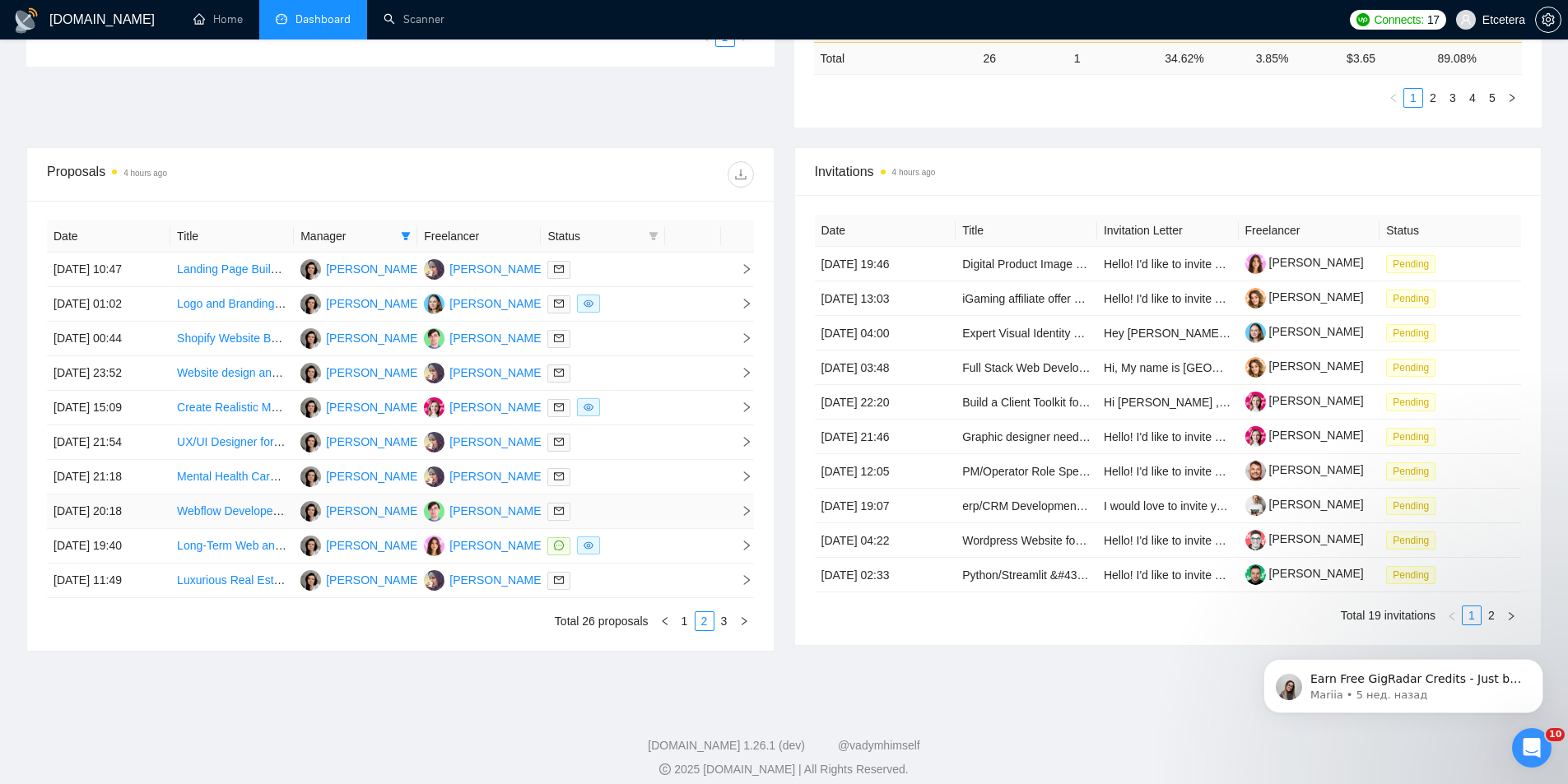
scroll to position [524, 0]
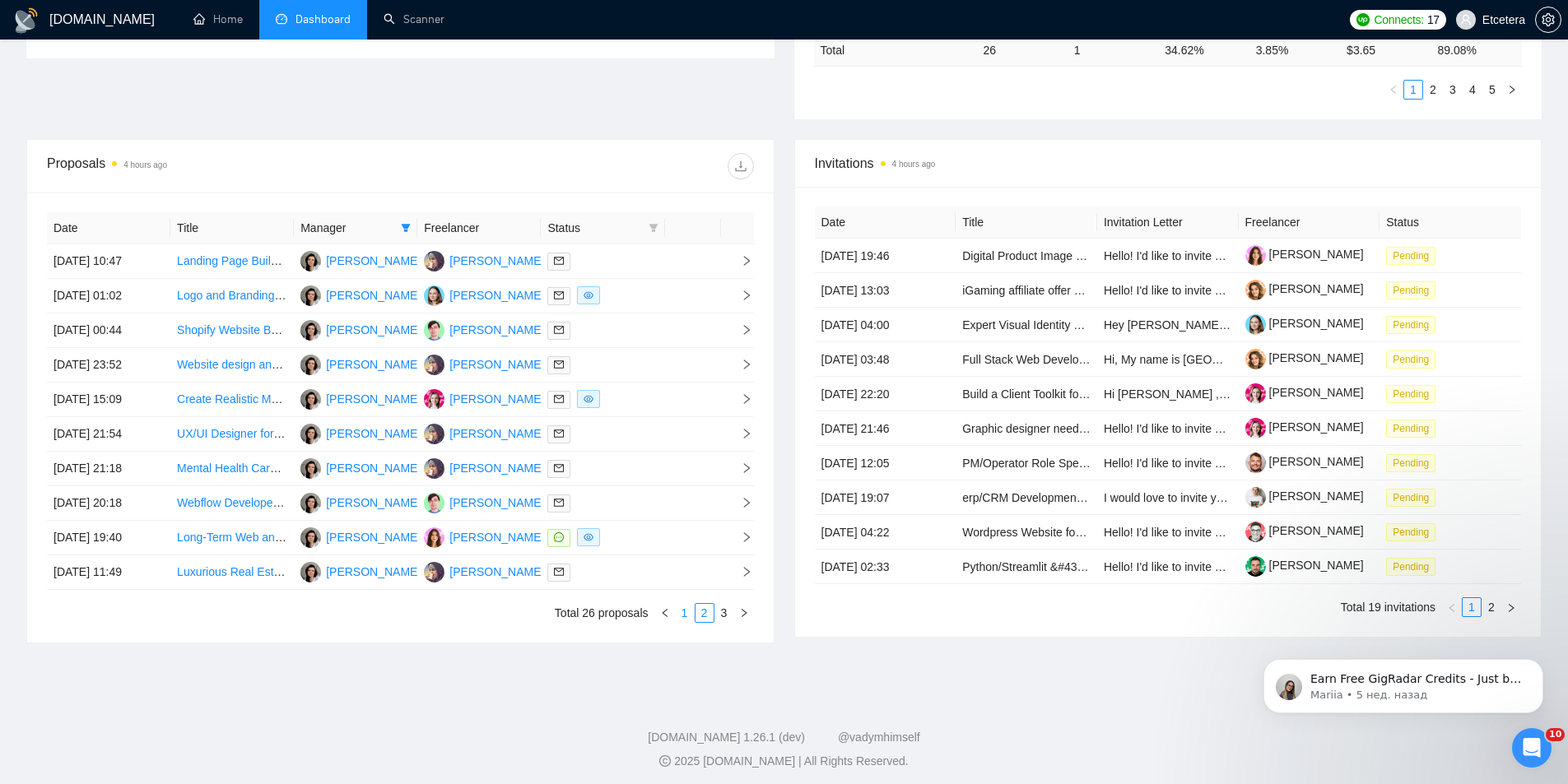
click at [683, 609] on link "1" at bounding box center [684, 613] width 18 height 18
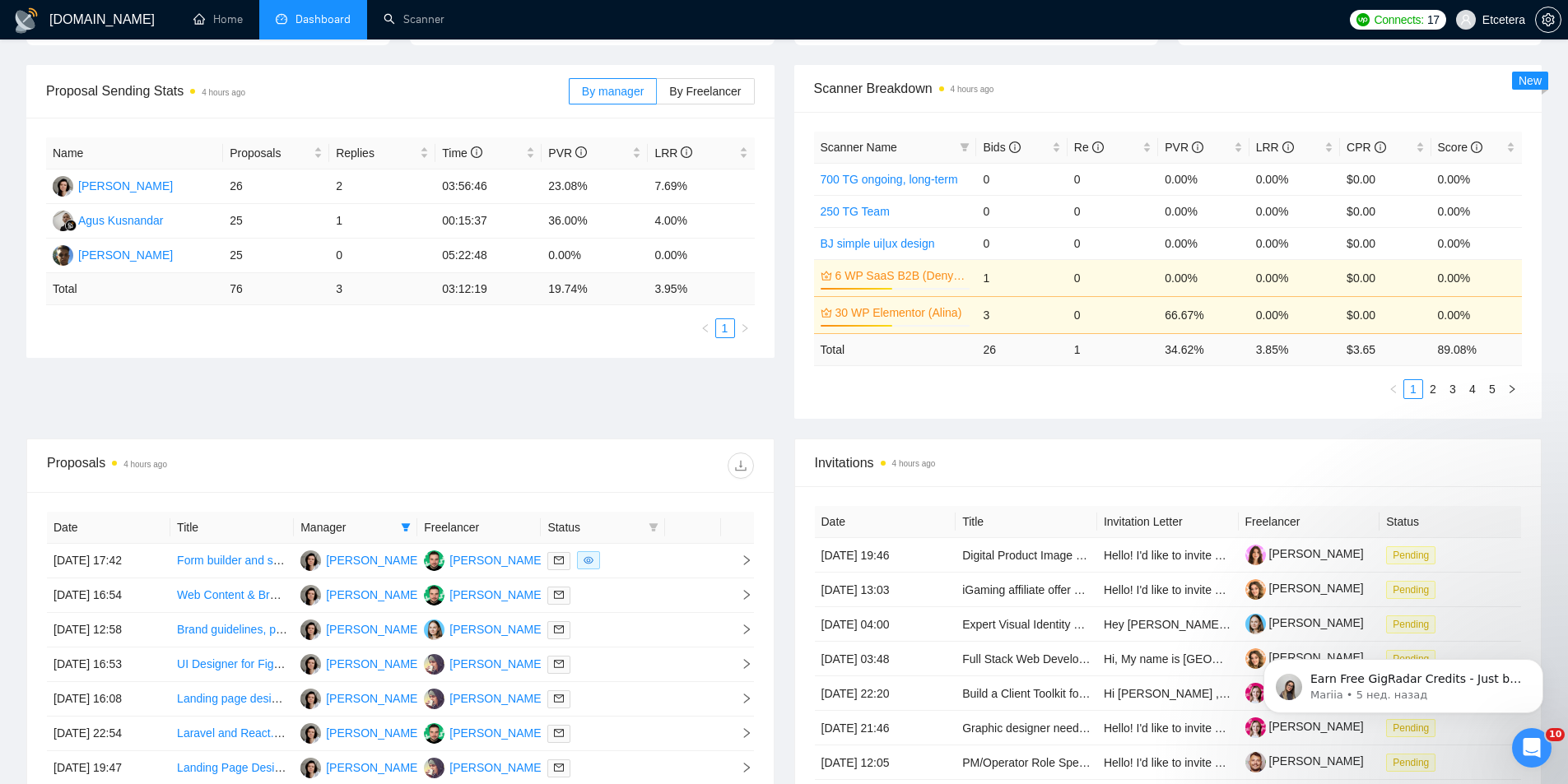
scroll to position [0, 0]
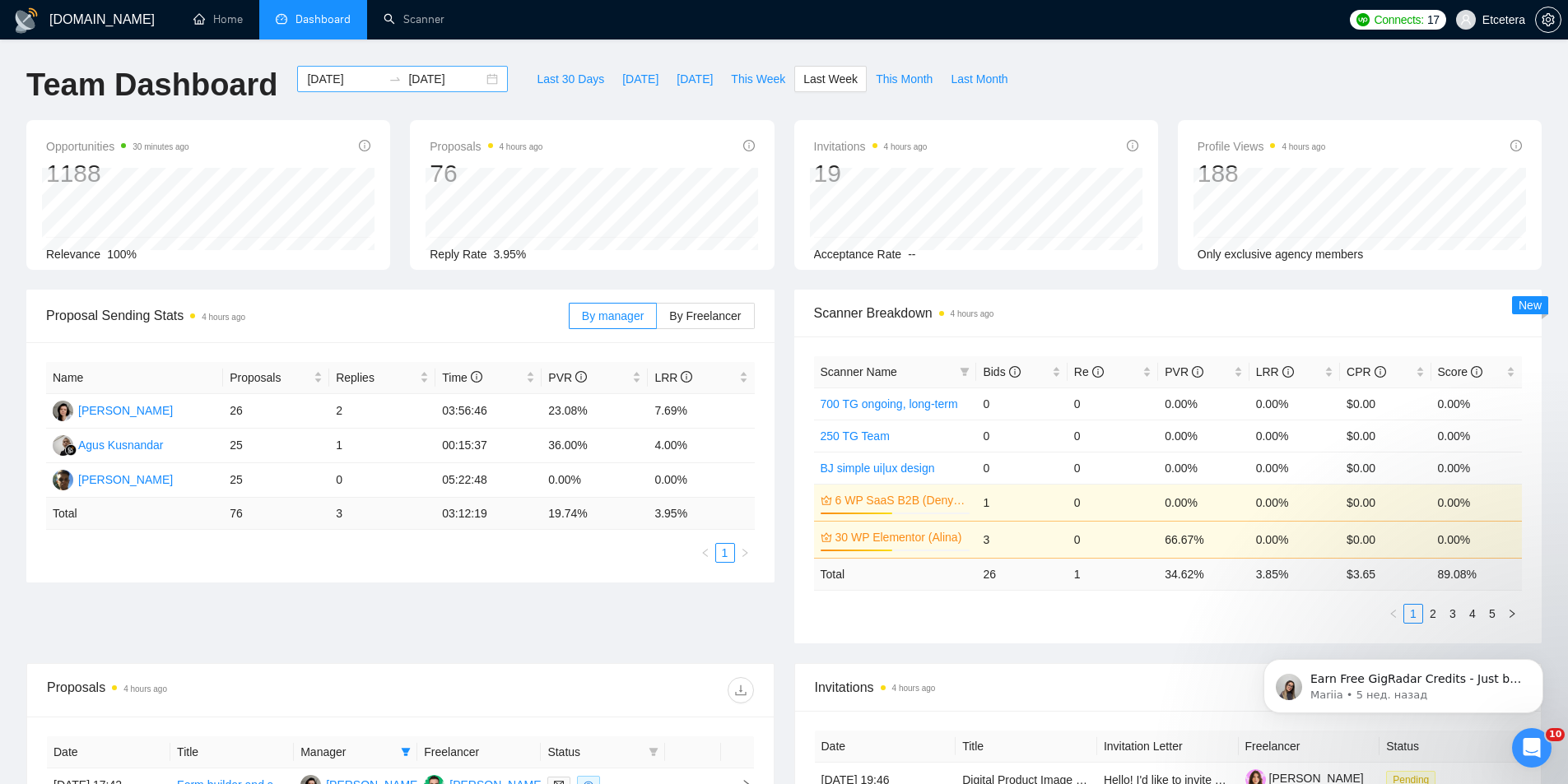
click at [479, 84] on div "[DATE] [DATE]" at bounding box center [402, 79] width 211 height 26
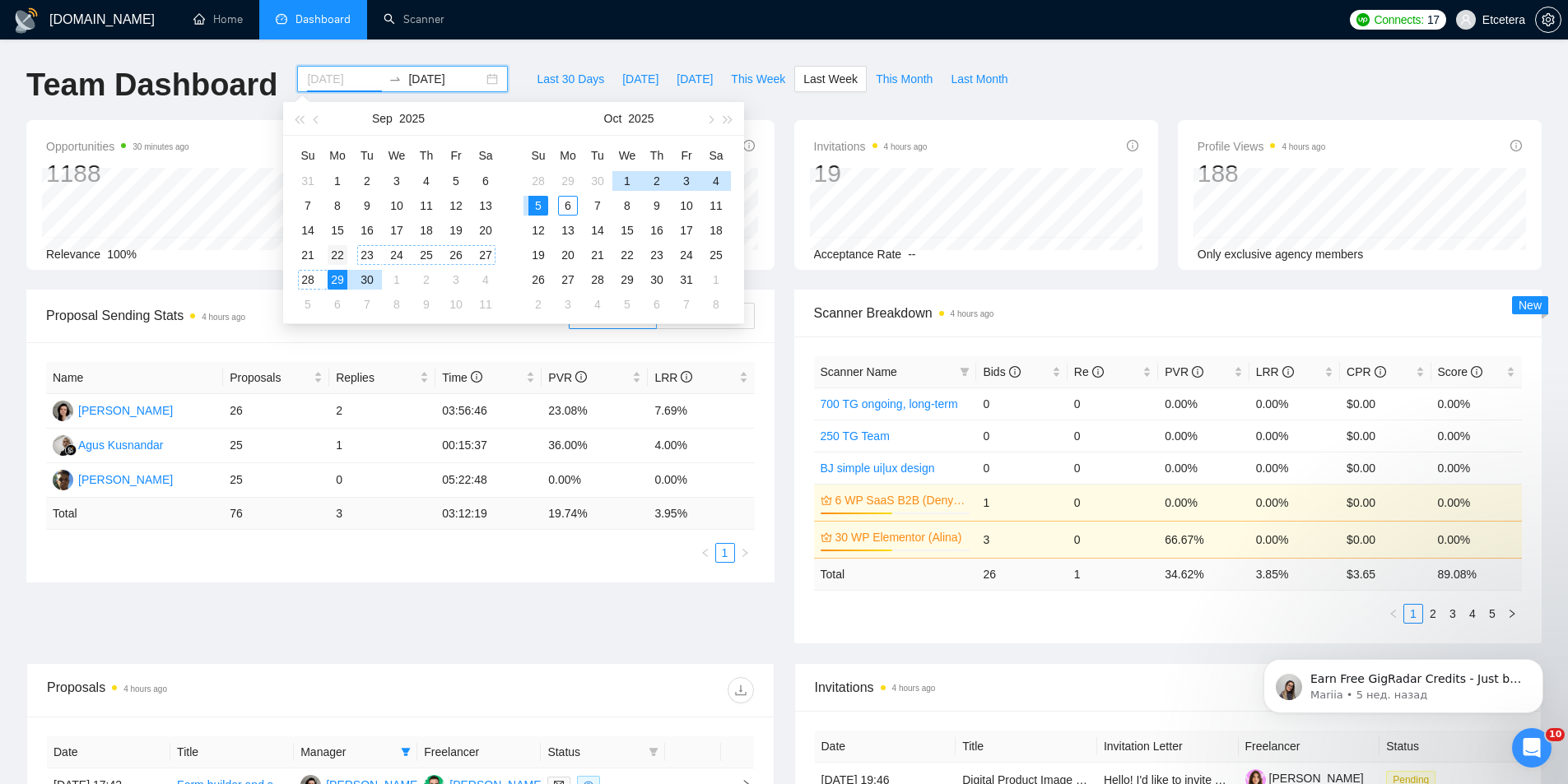
type input "[DATE]"
click at [337, 254] on div "22" at bounding box center [337, 254] width 20 height 20
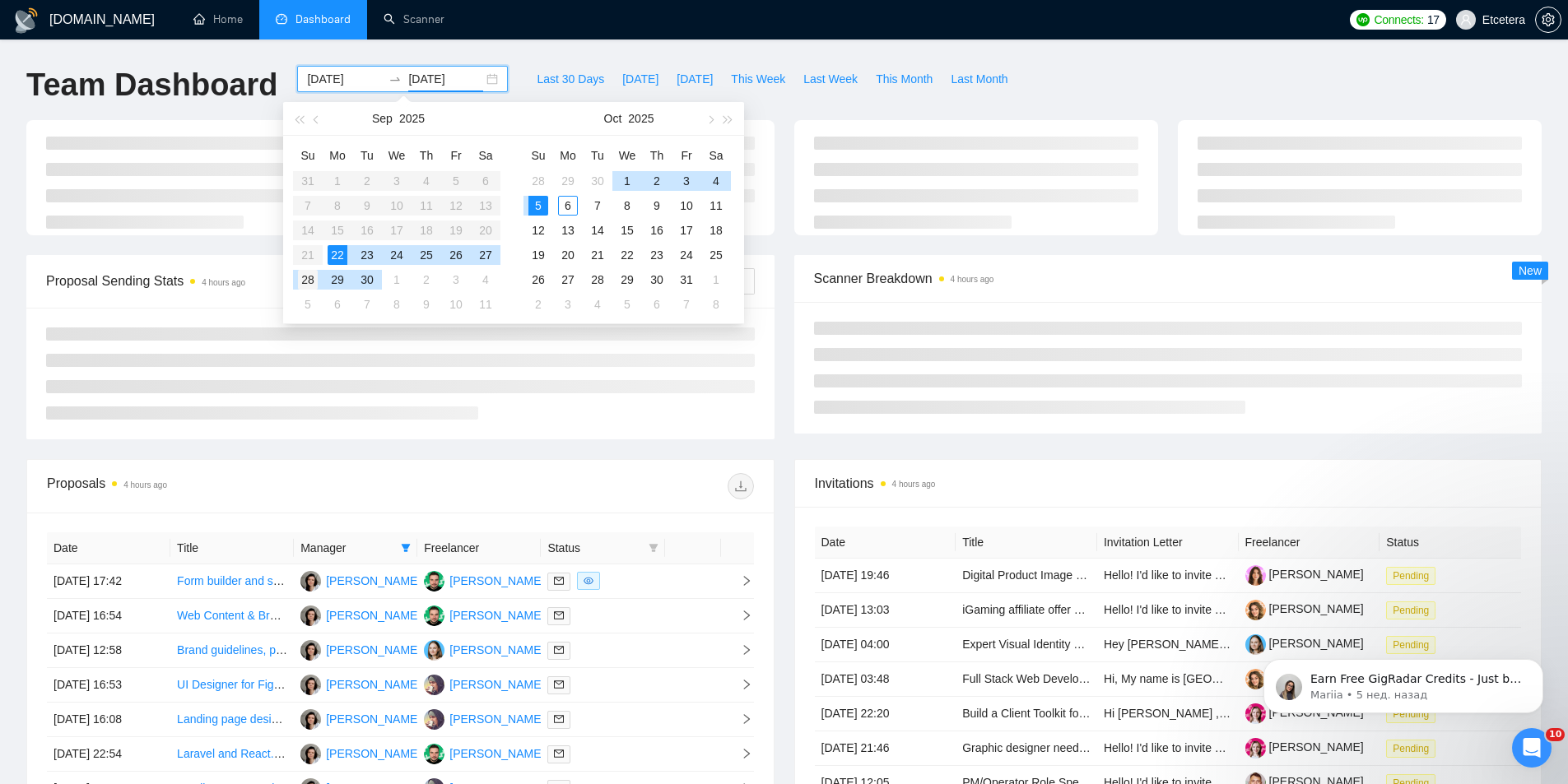
type input "[DATE]"
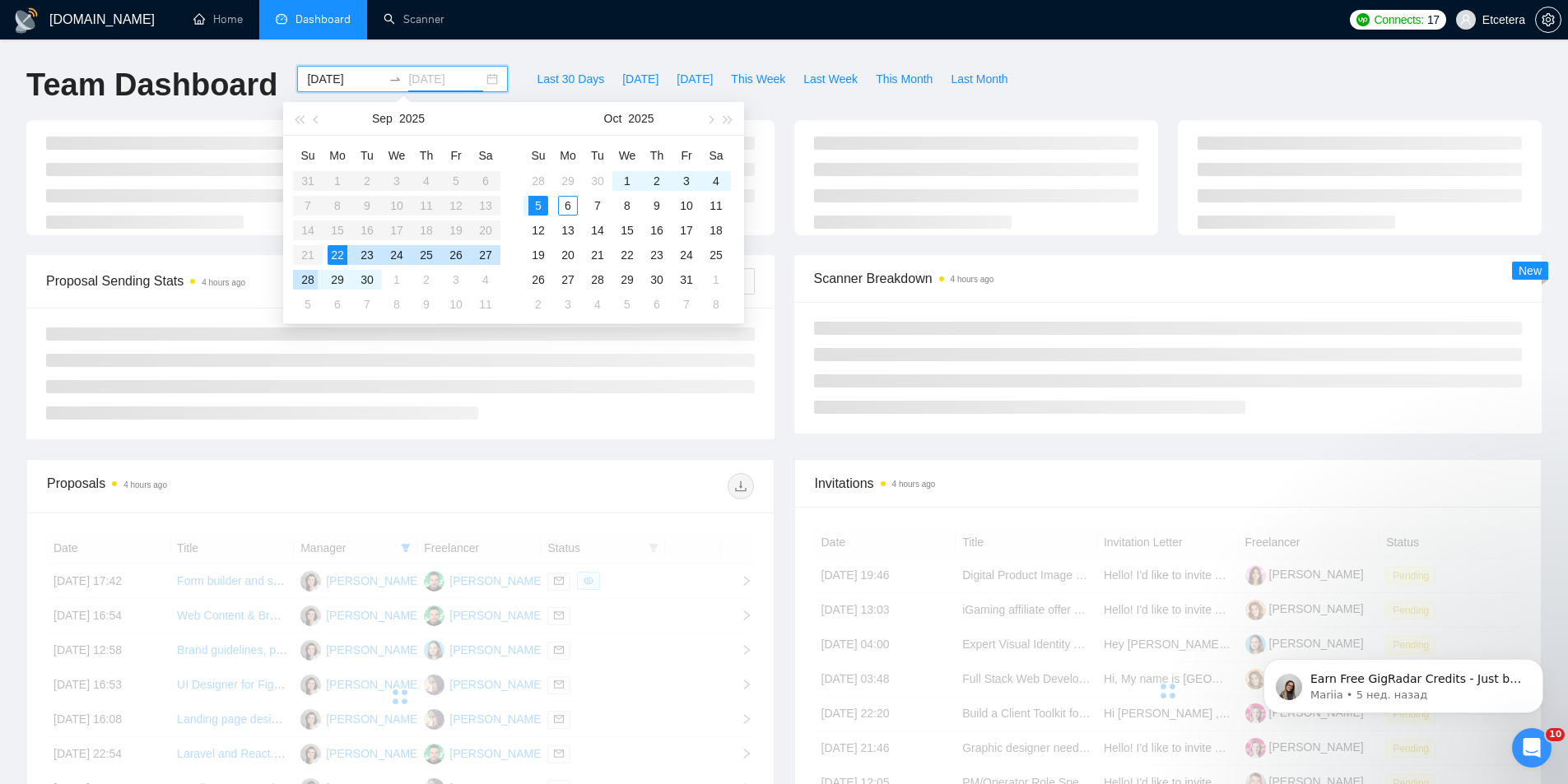
click at [311, 273] on div "28" at bounding box center [307, 279] width 20 height 20
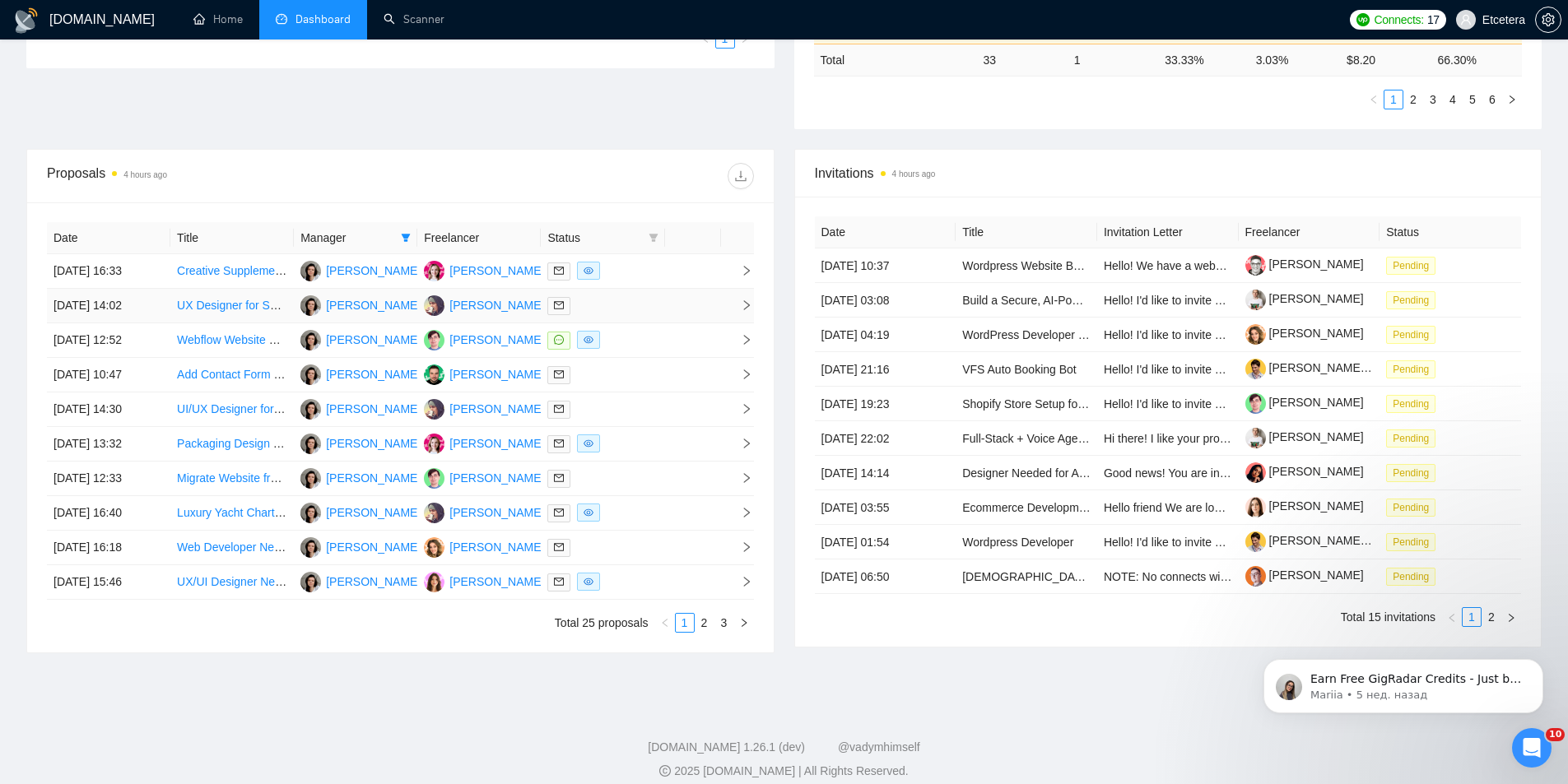
scroll to position [530, 0]
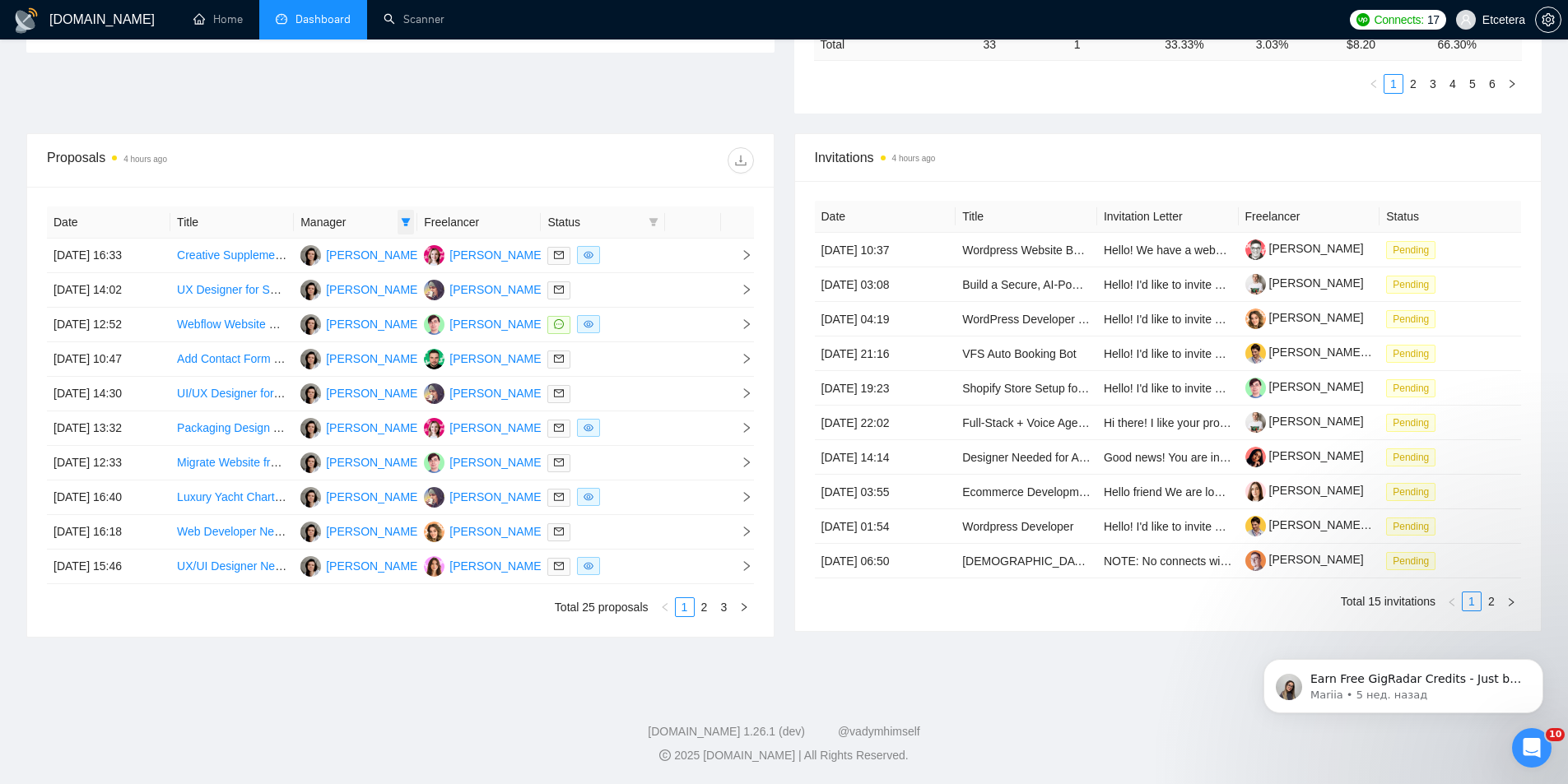
click at [402, 222] on icon "filter" at bounding box center [405, 222] width 10 height 10
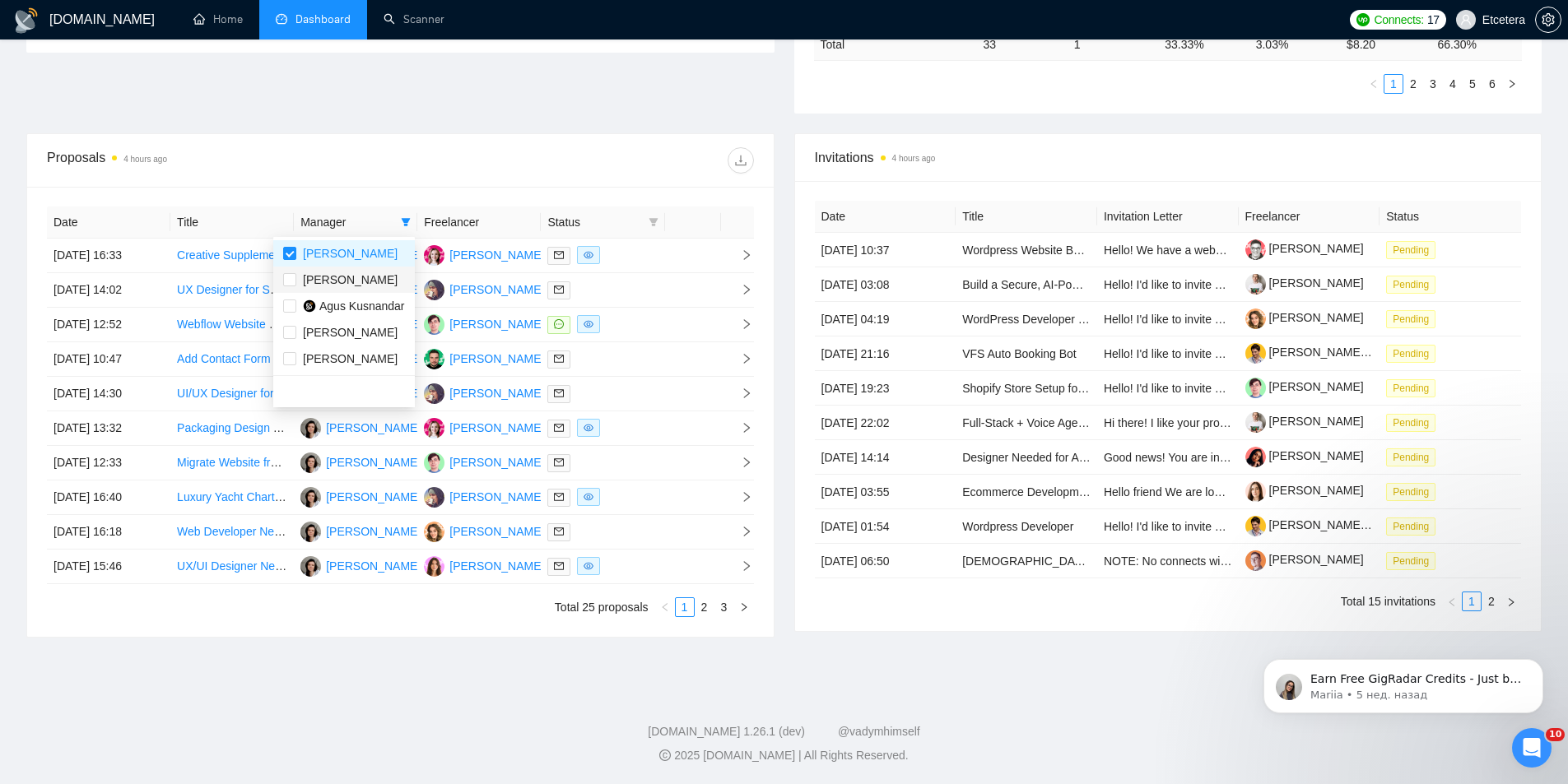
click at [325, 273] on span "[PERSON_NAME]" at bounding box center [350, 280] width 94 height 13
checkbox input "true"
click at [325, 257] on span "[PERSON_NAME]" at bounding box center [350, 254] width 94 height 13
checkbox input "false"
click at [366, 165] on div "Proposals 4 hours ago" at bounding box center [223, 160] width 353 height 26
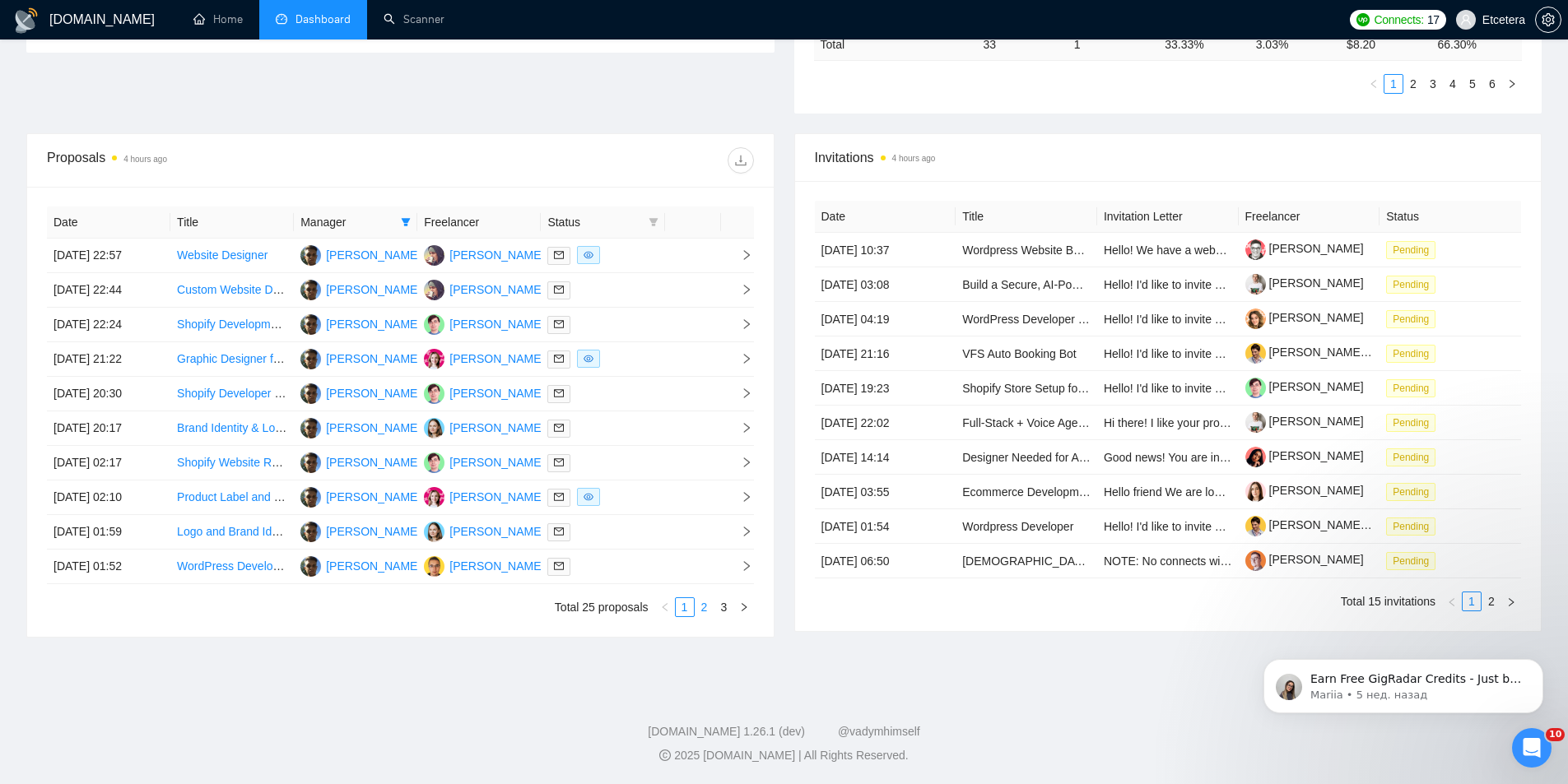
click at [704, 612] on link "2" at bounding box center [704, 606] width 18 height 18
click at [681, 606] on link "1" at bounding box center [684, 606] width 18 height 18
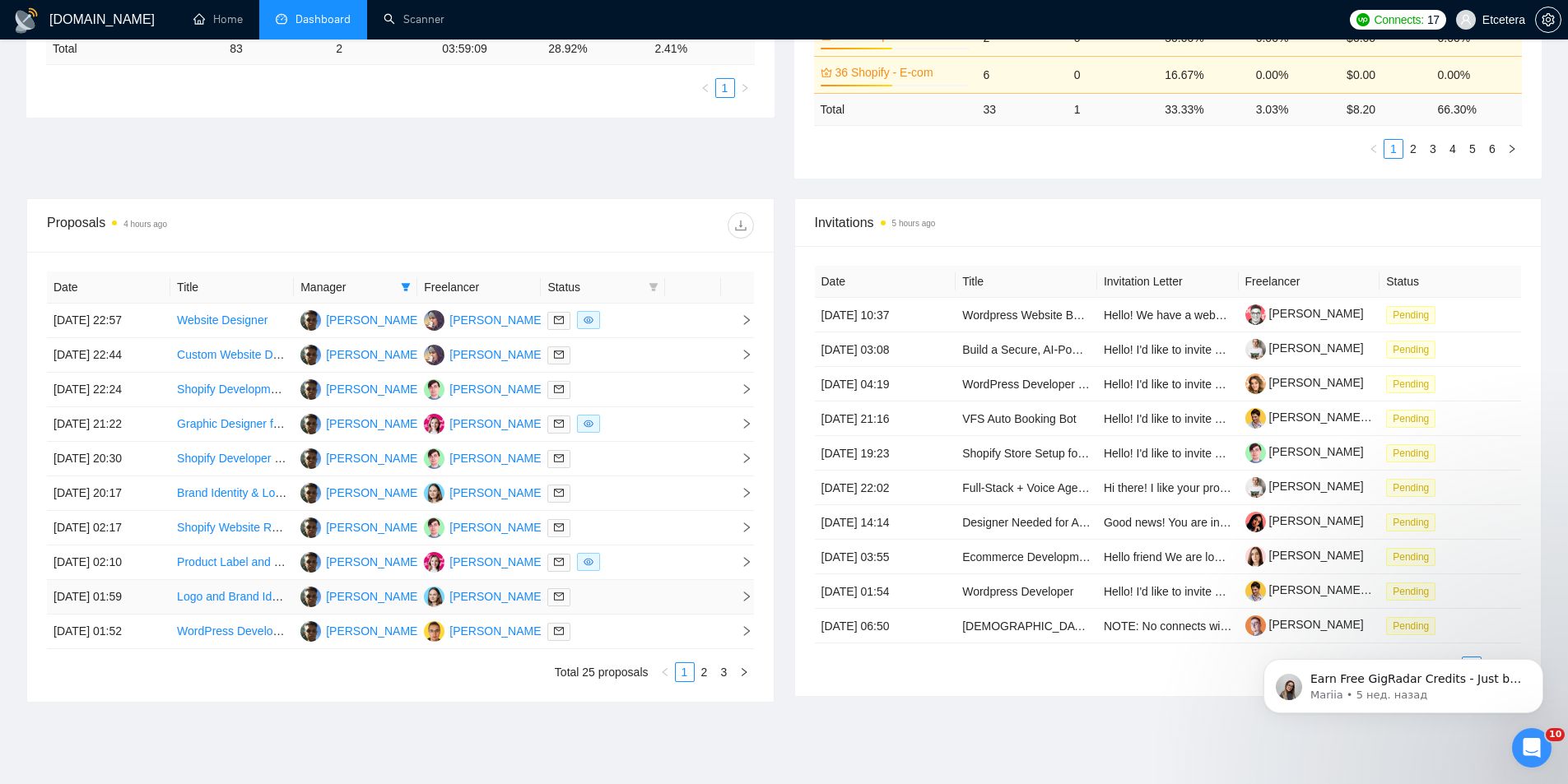
scroll to position [494, 0]
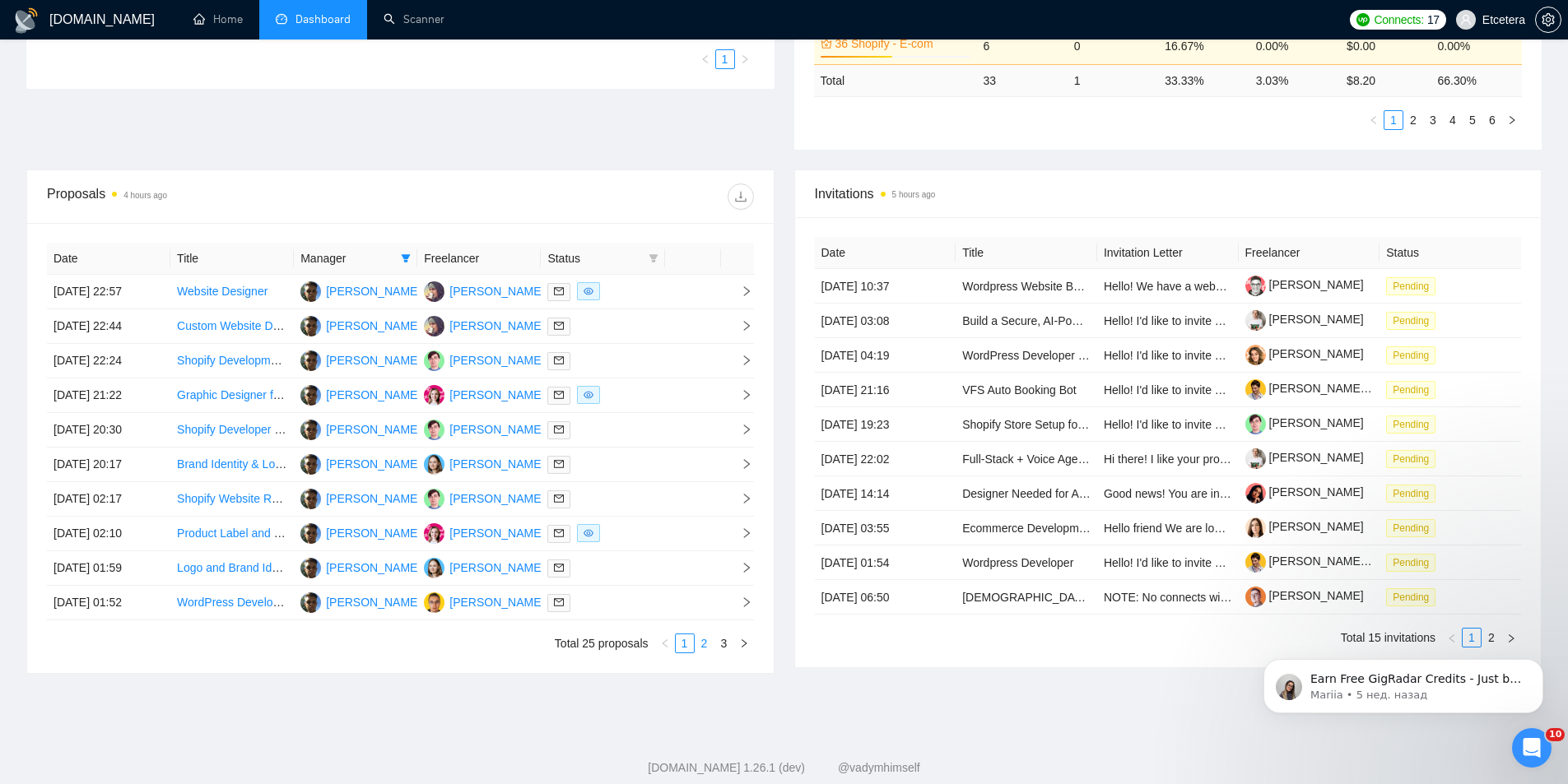
click at [704, 645] on link "2" at bounding box center [704, 643] width 18 height 18
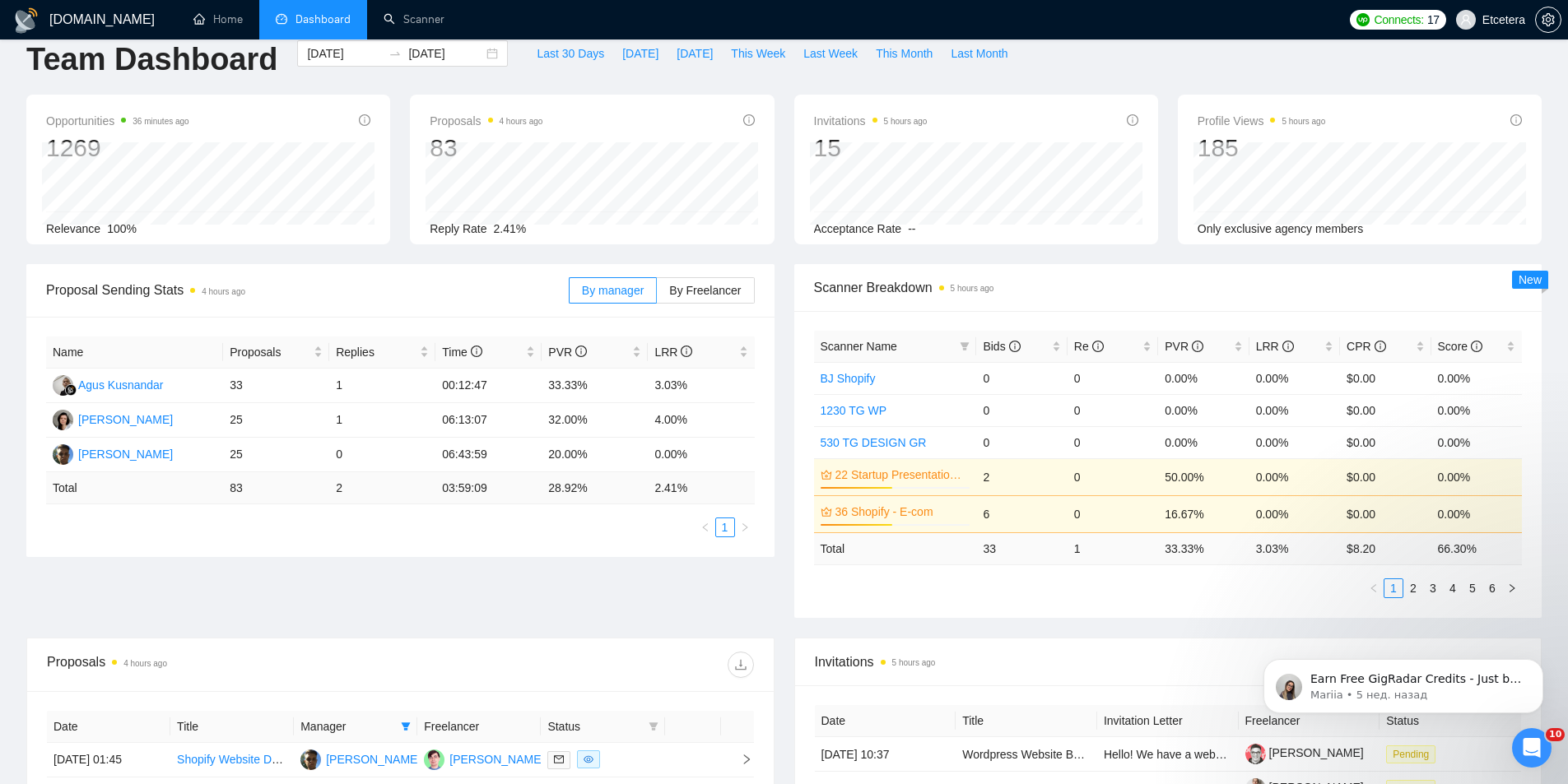
scroll to position [0, 0]
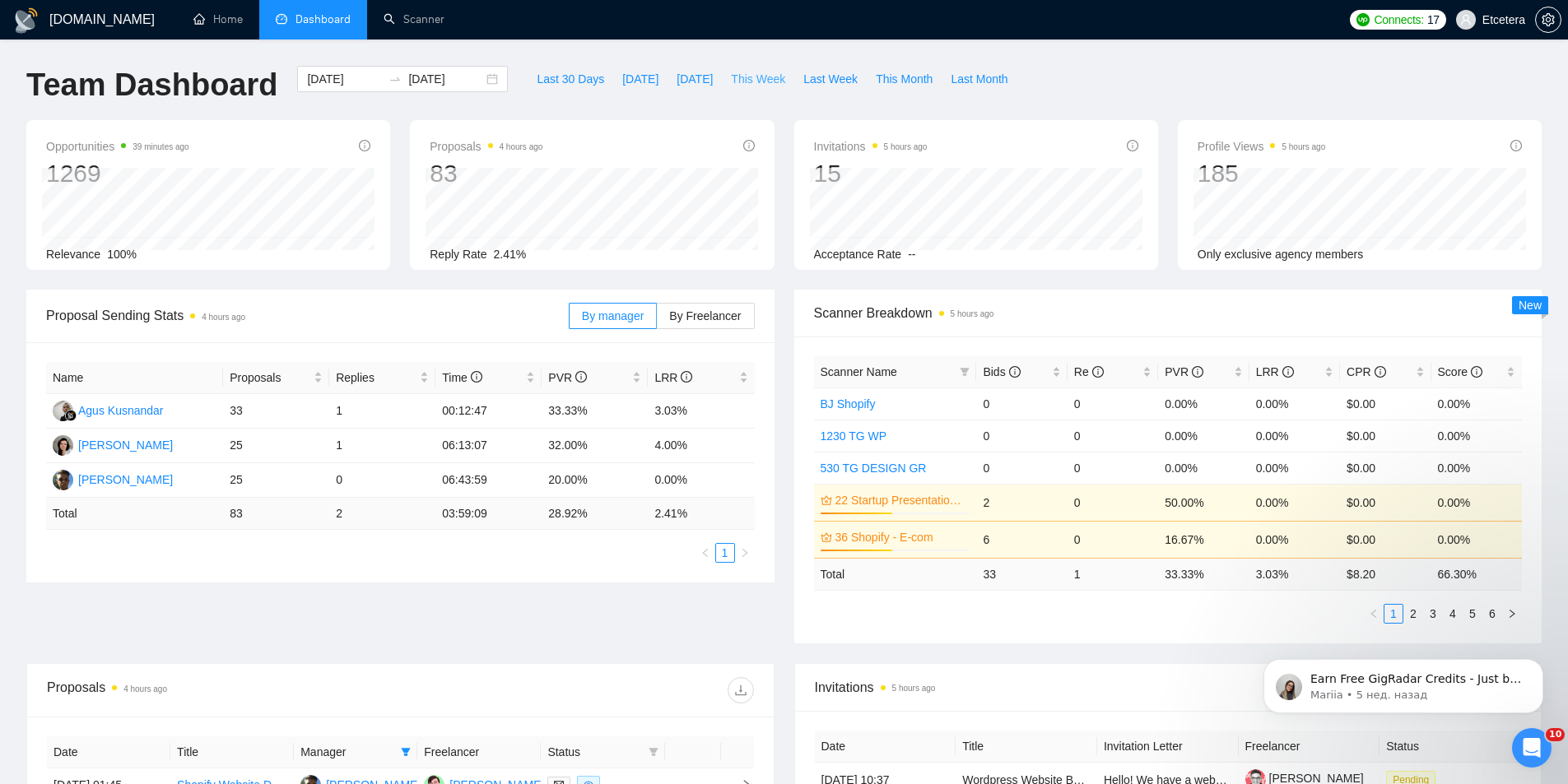
click at [740, 75] on span "This Week" at bounding box center [758, 79] width 54 height 18
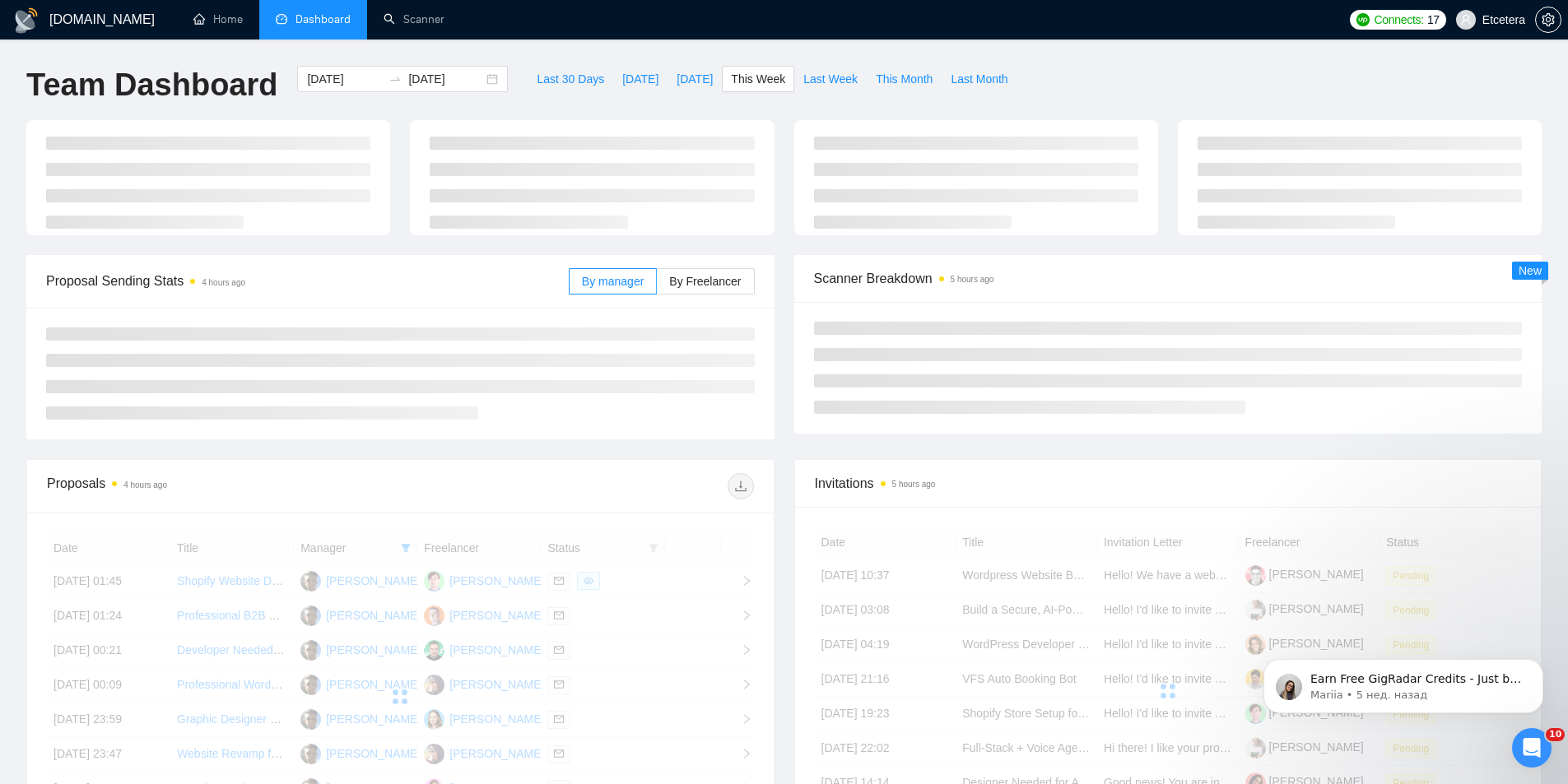
type input "[DATE]"
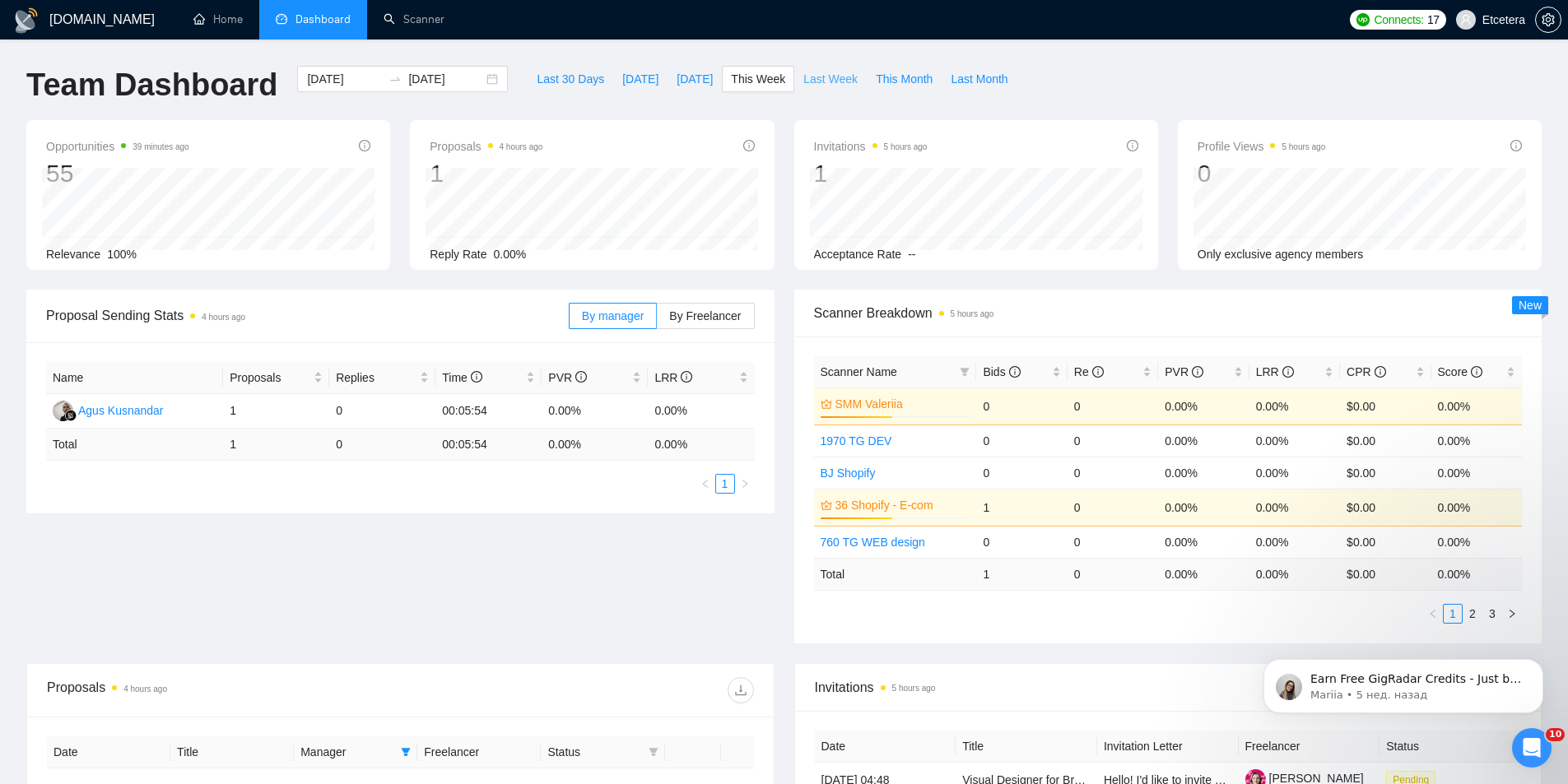
click at [803, 80] on span "Last Week" at bounding box center [830, 79] width 54 height 18
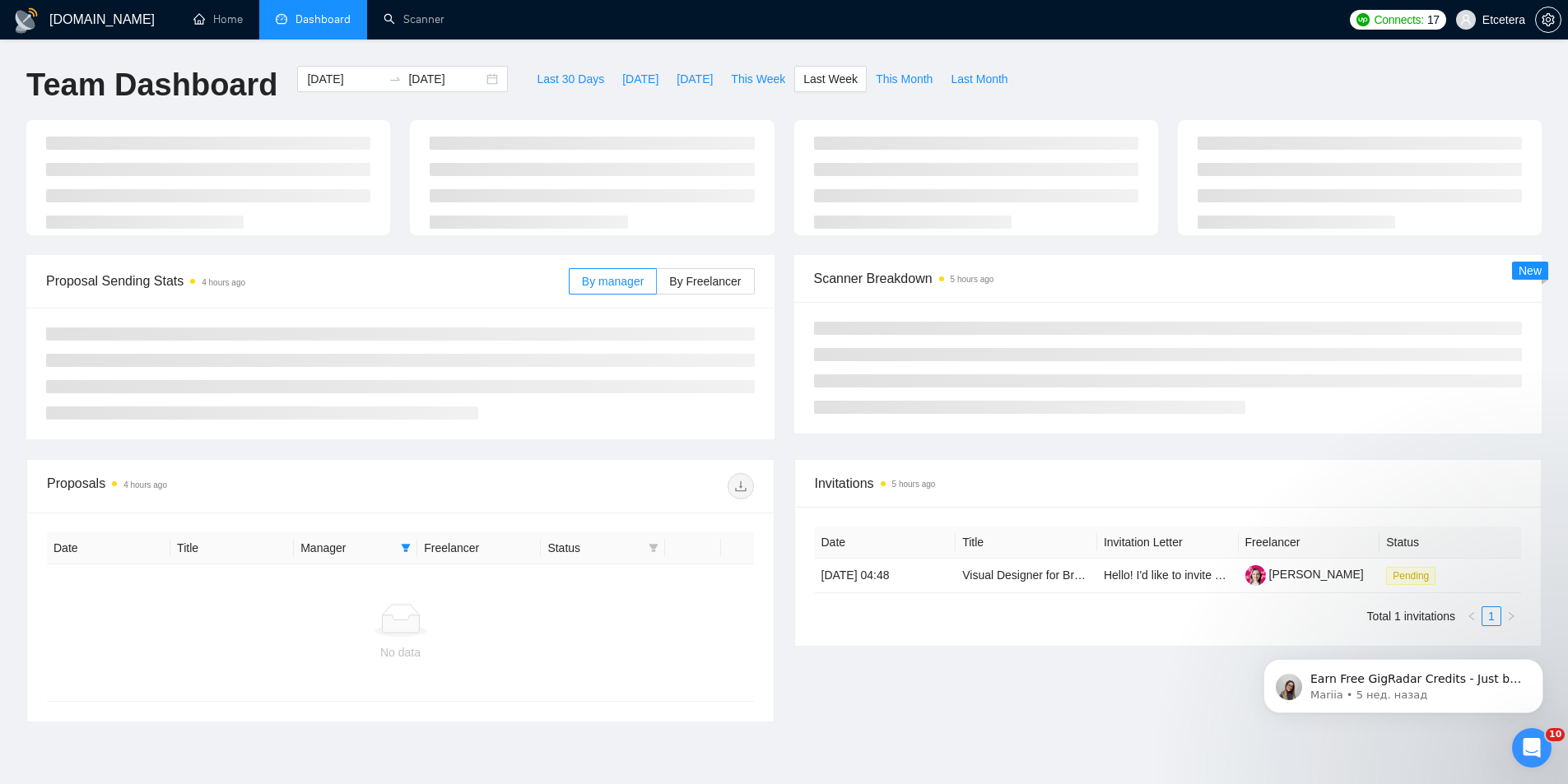
type input "[DATE]"
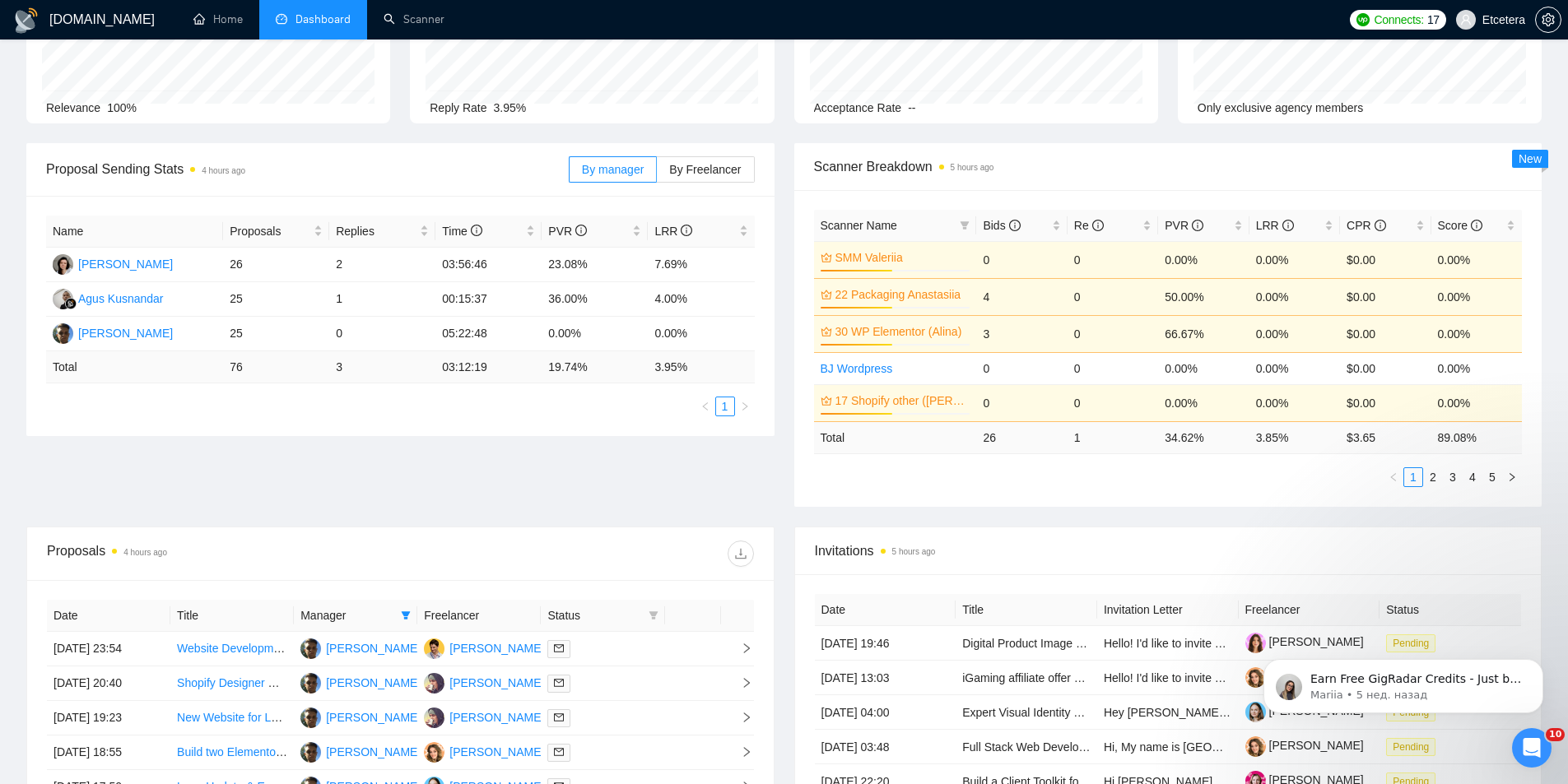
scroll to position [494, 0]
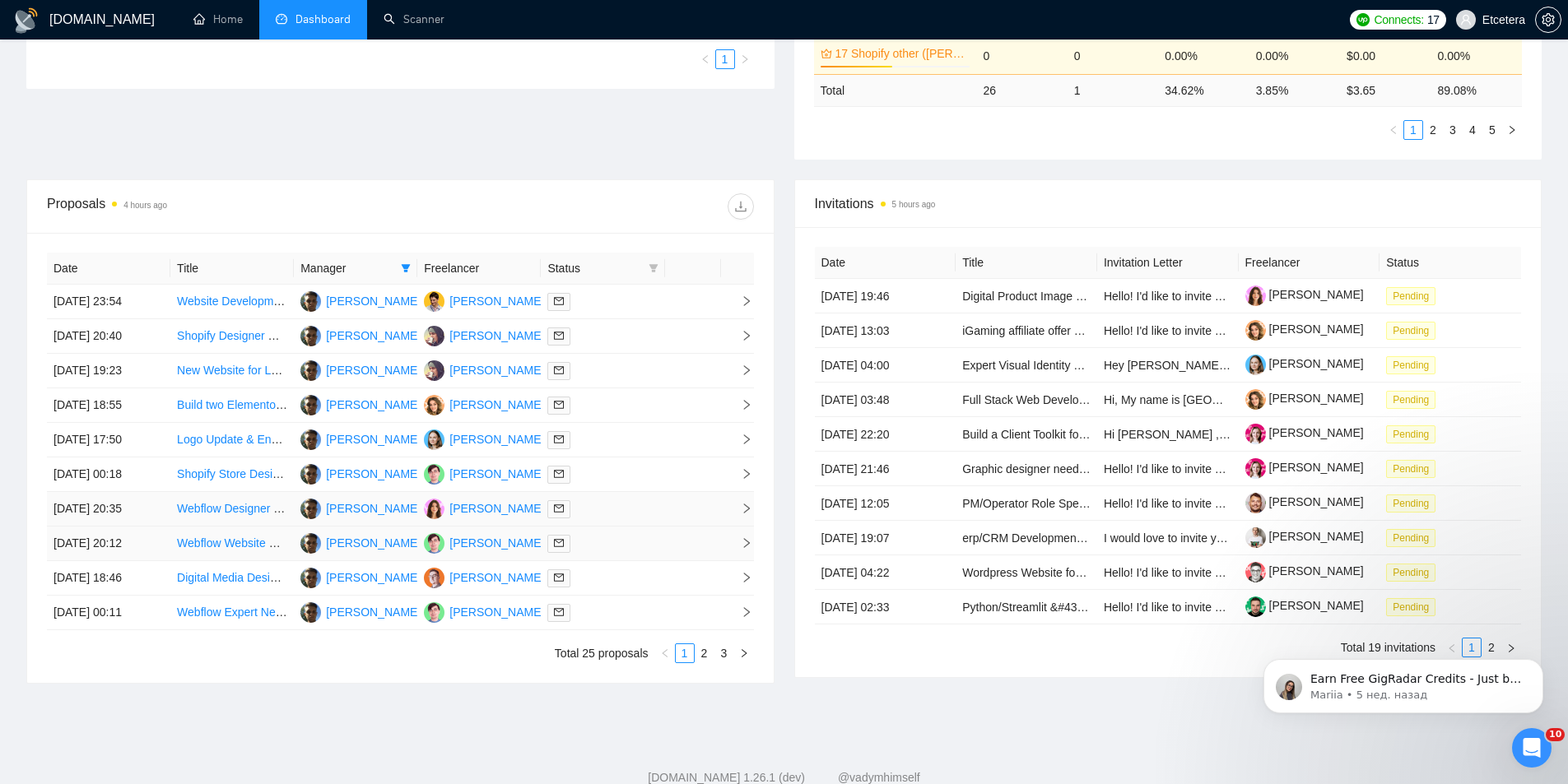
drag, startPoint x: 202, startPoint y: 502, endPoint x: 200, endPoint y: 531, distance: 29.1
click at [702, 652] on link "2" at bounding box center [704, 653] width 18 height 18
click at [715, 653] on link "3" at bounding box center [723, 653] width 18 height 18
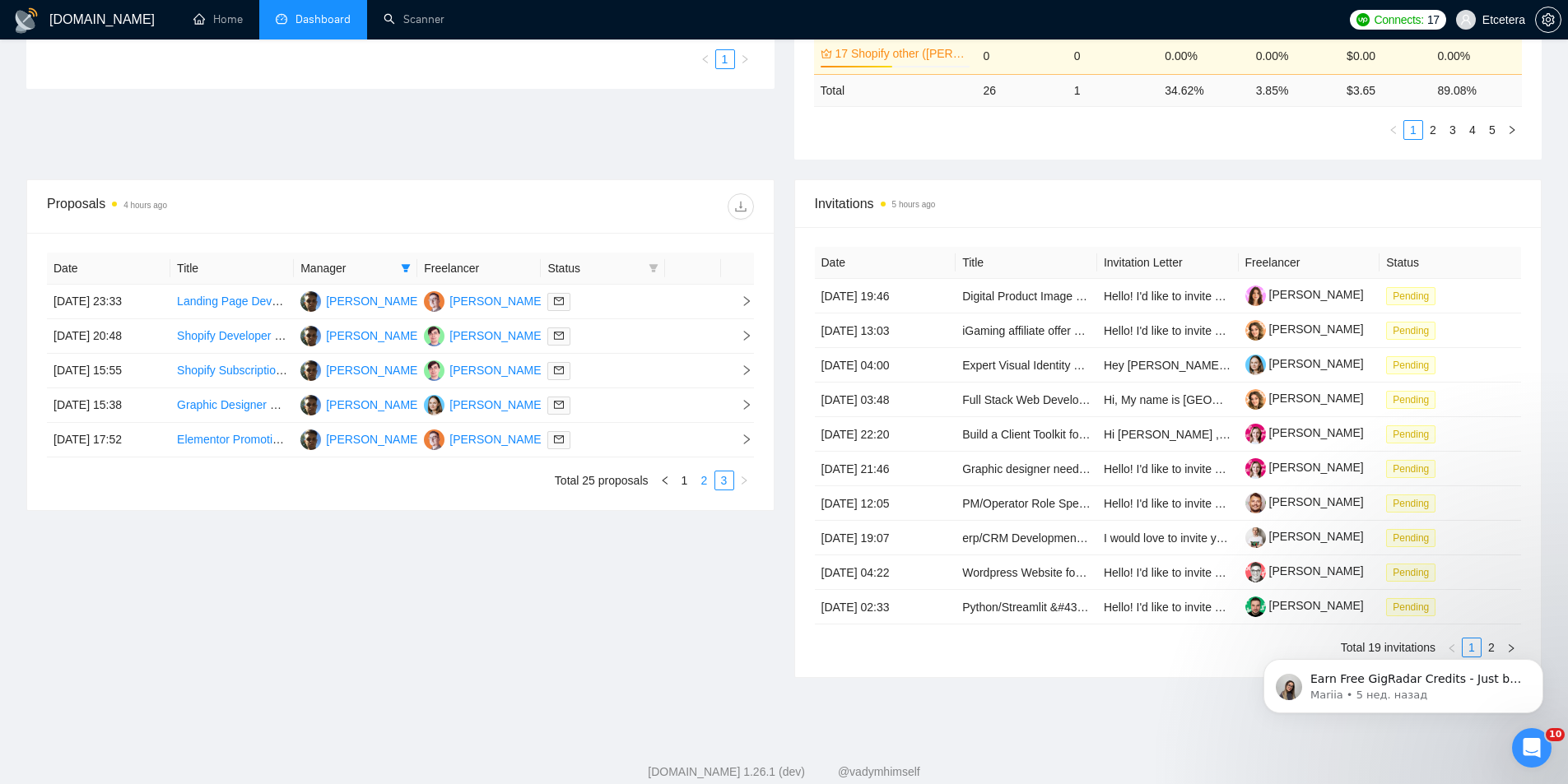
click at [705, 477] on link "2" at bounding box center [704, 480] width 18 height 18
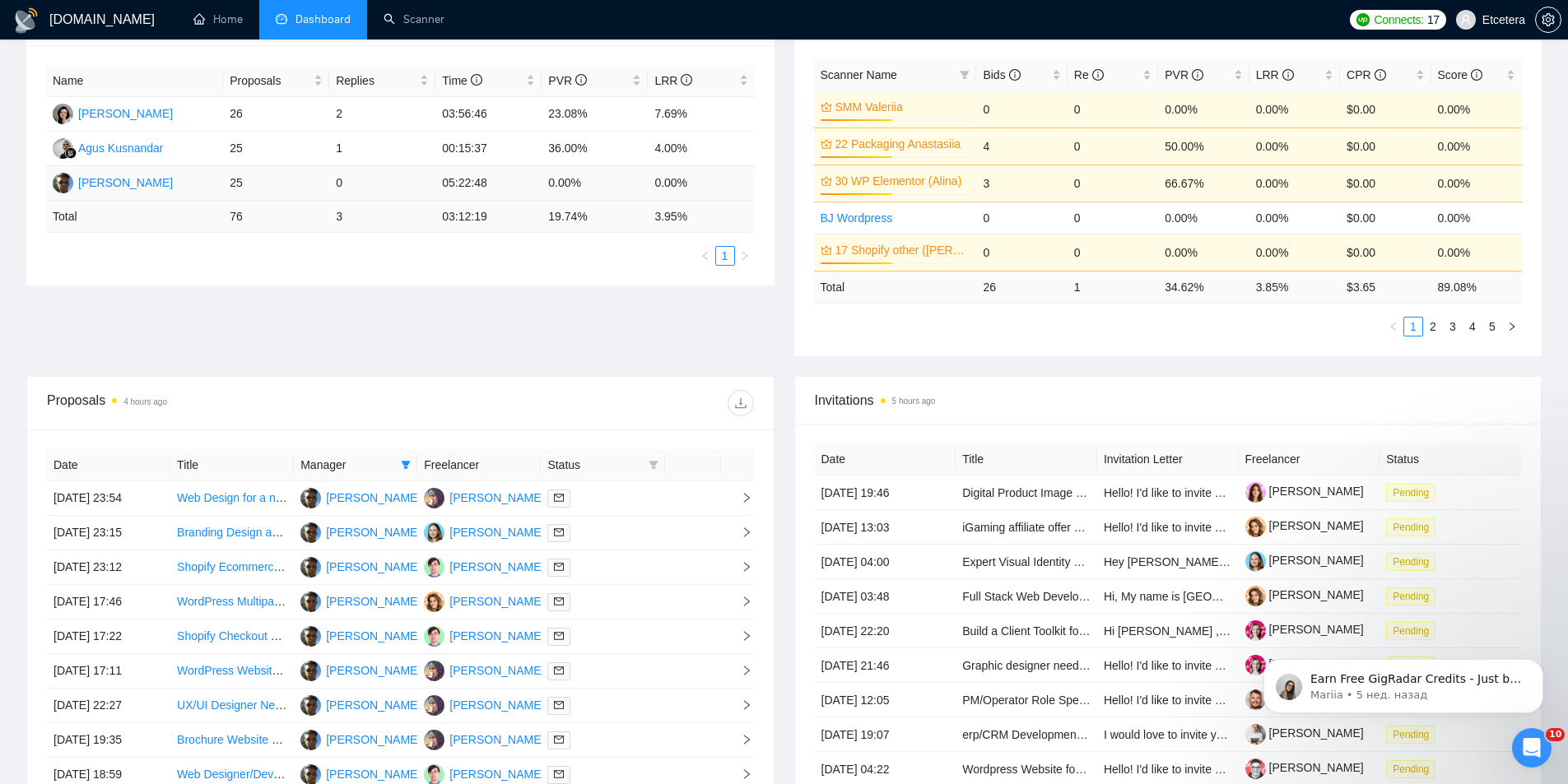
scroll to position [540, 0]
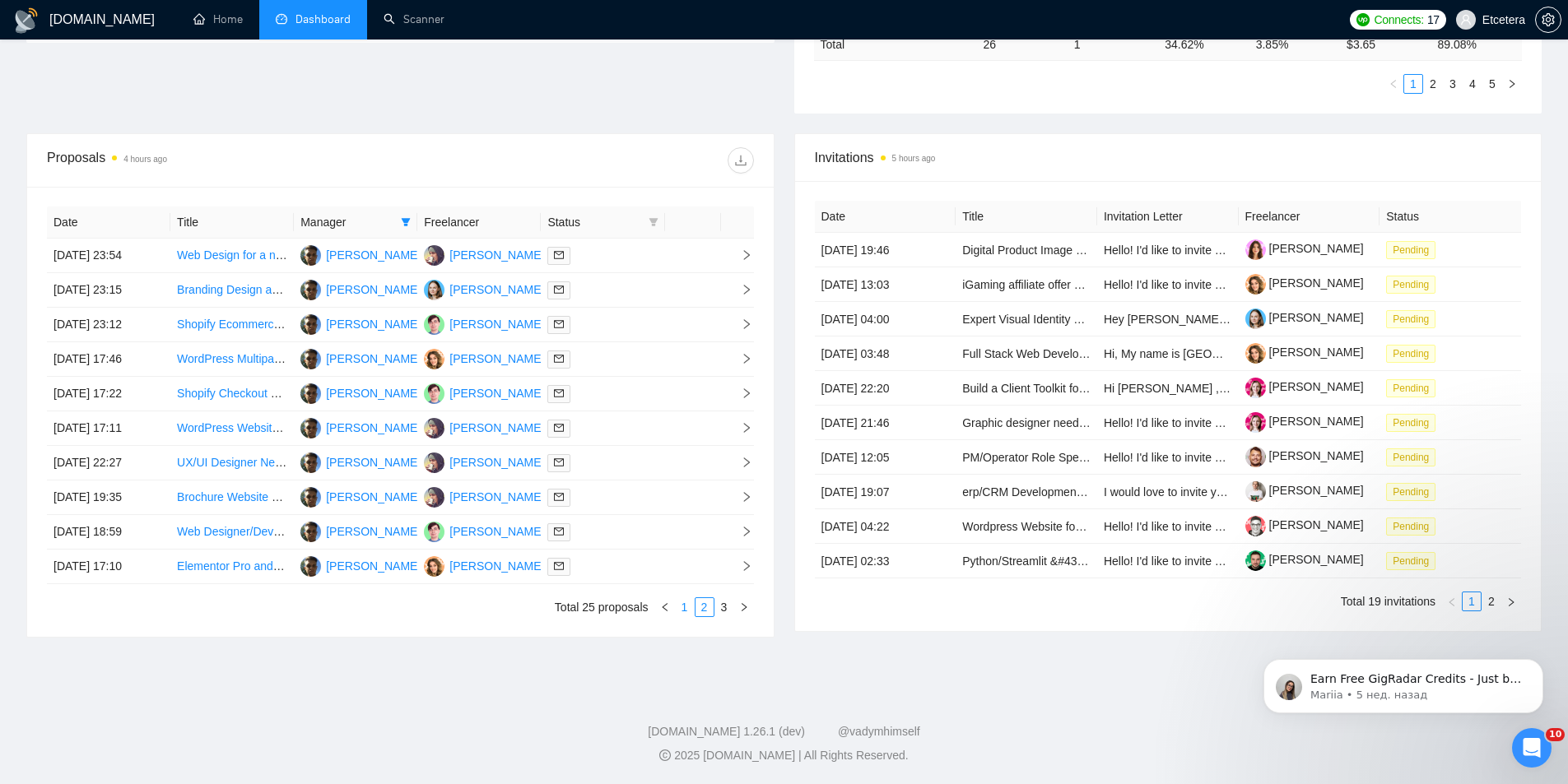
click at [681, 604] on link "1" at bounding box center [684, 606] width 18 height 18
click at [707, 608] on link "2" at bounding box center [704, 606] width 18 height 18
click at [724, 603] on link "3" at bounding box center [723, 606] width 18 height 18
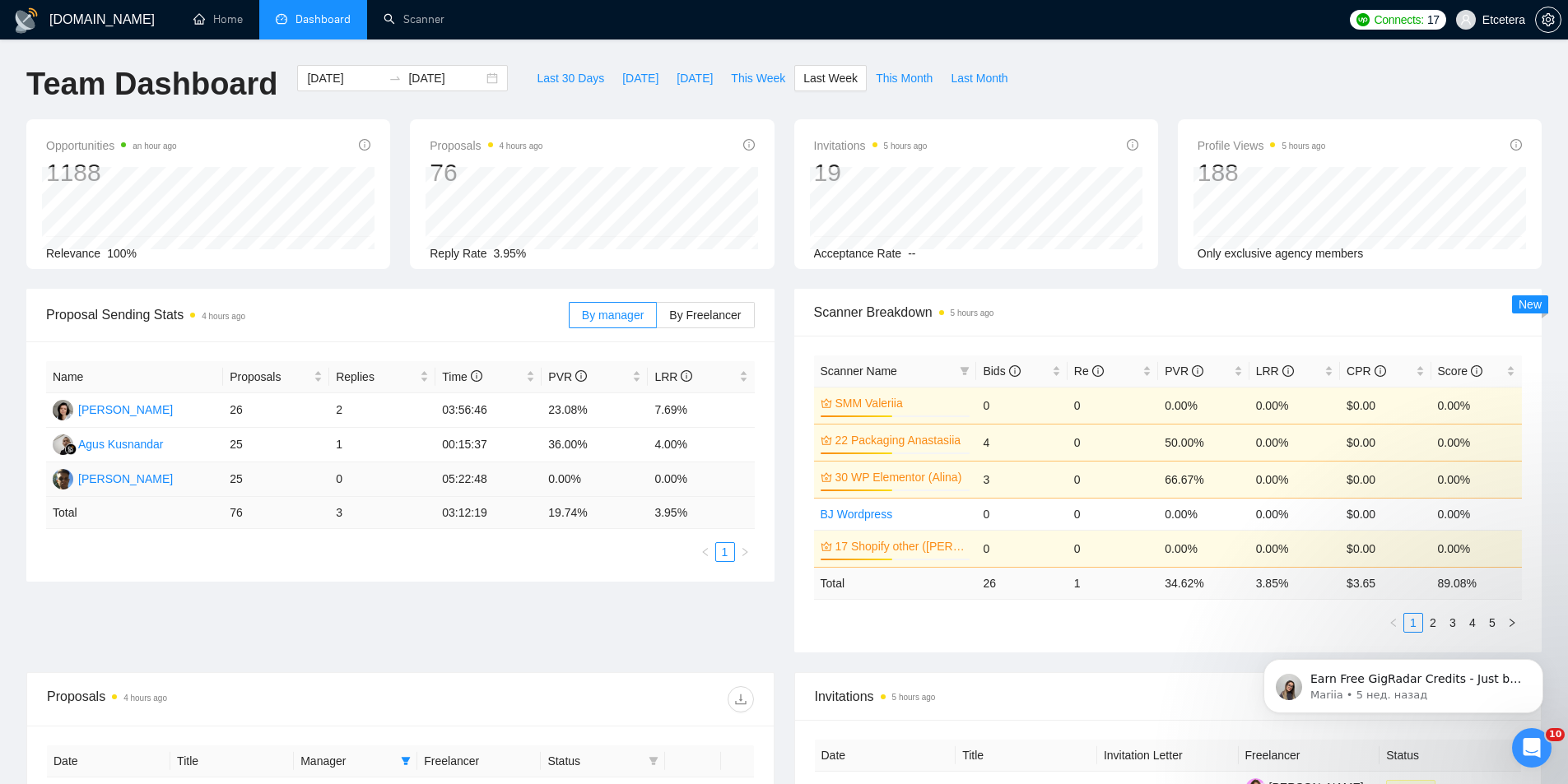
scroll to position [0, 0]
click at [480, 74] on div "[DATE] [DATE]" at bounding box center [402, 79] width 211 height 26
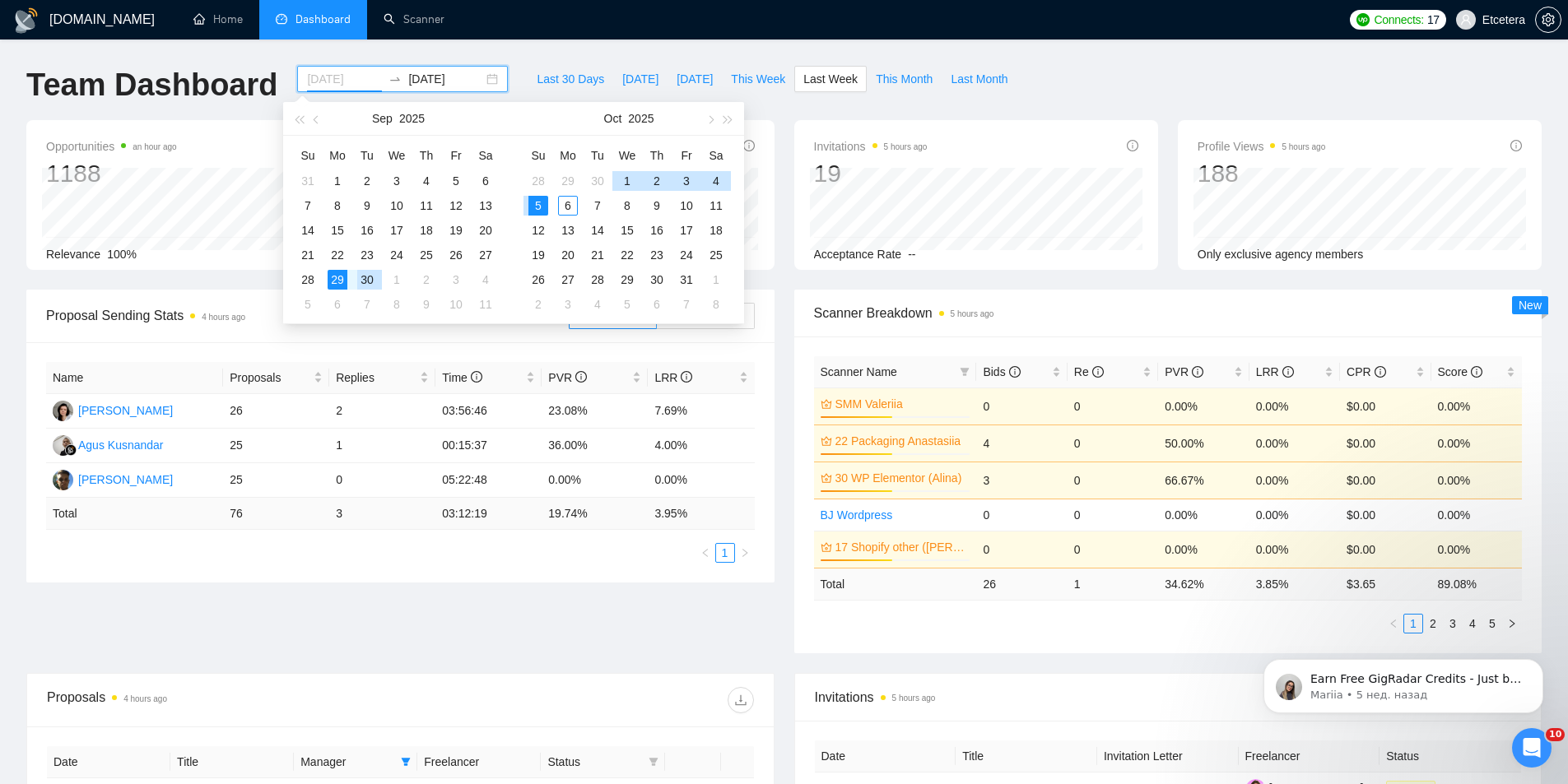
type input "[DATE]"
click at [339, 283] on div "29" at bounding box center [337, 279] width 20 height 20
drag, startPoint x: 692, startPoint y: 183, endPoint x: 686, endPoint y: 266, distance: 83.2
click at [692, 183] on div "3" at bounding box center [686, 181] width 20 height 20
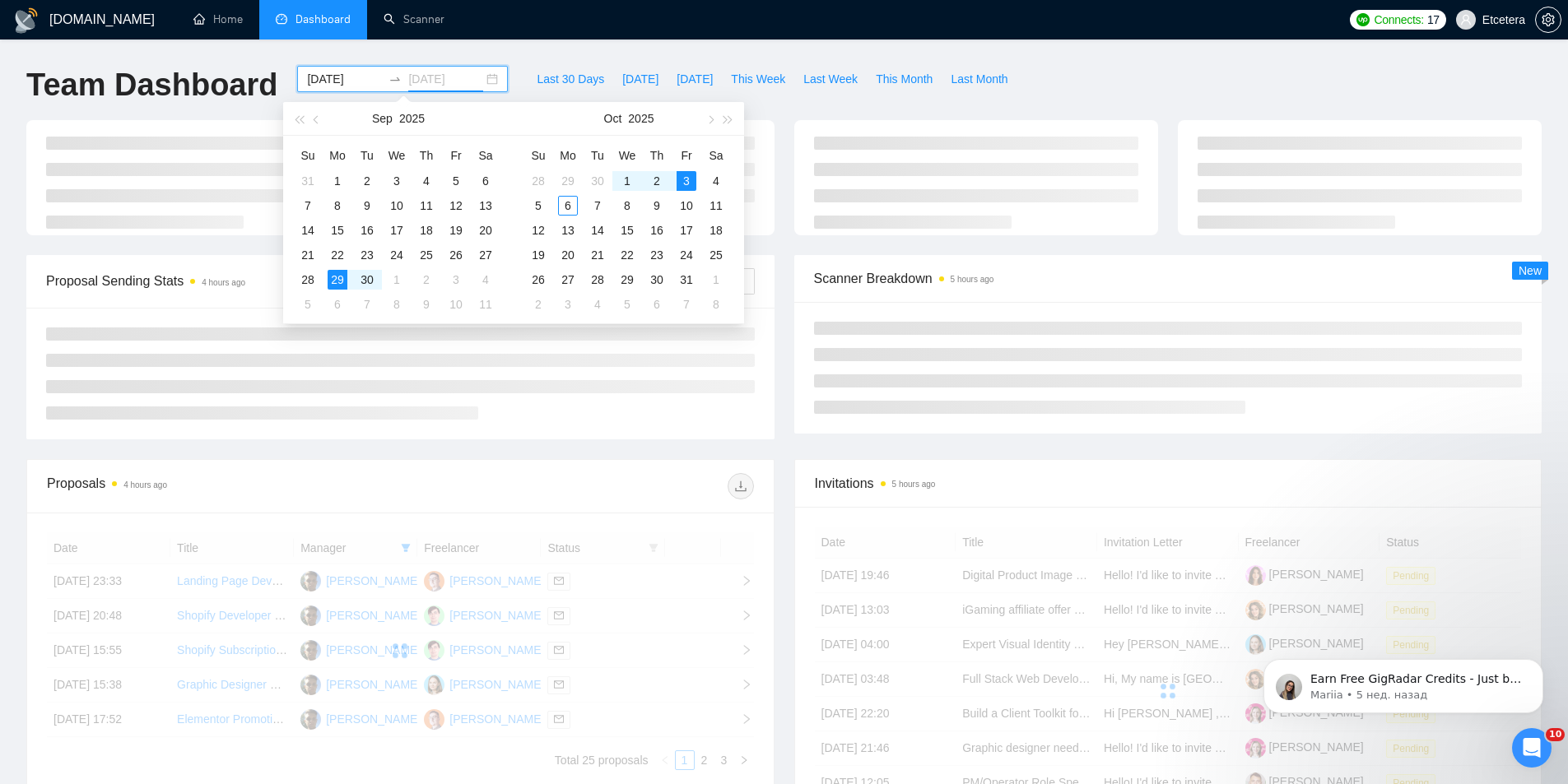
type input "[DATE]"
